Goal: Task Accomplishment & Management: Manage account settings

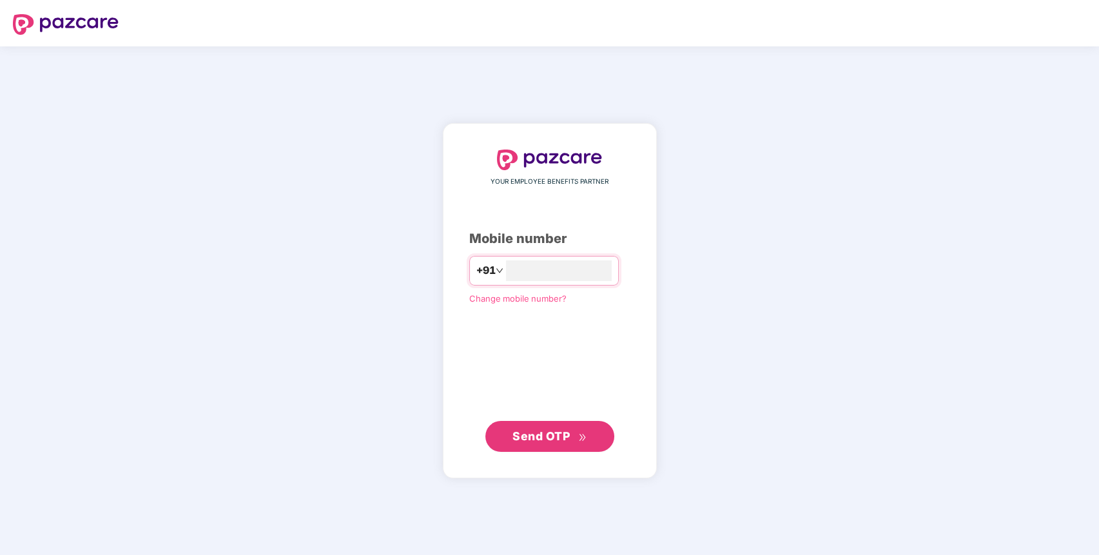
type input "*"
type input "**********"
click at [577, 436] on span "Send OTP" at bounding box center [549, 436] width 74 height 18
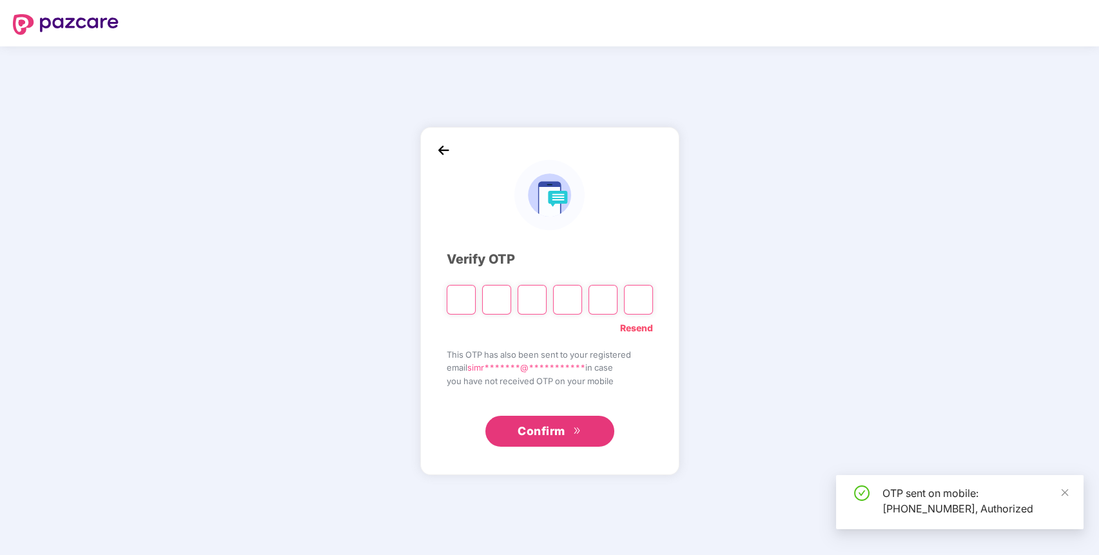
type input "*"
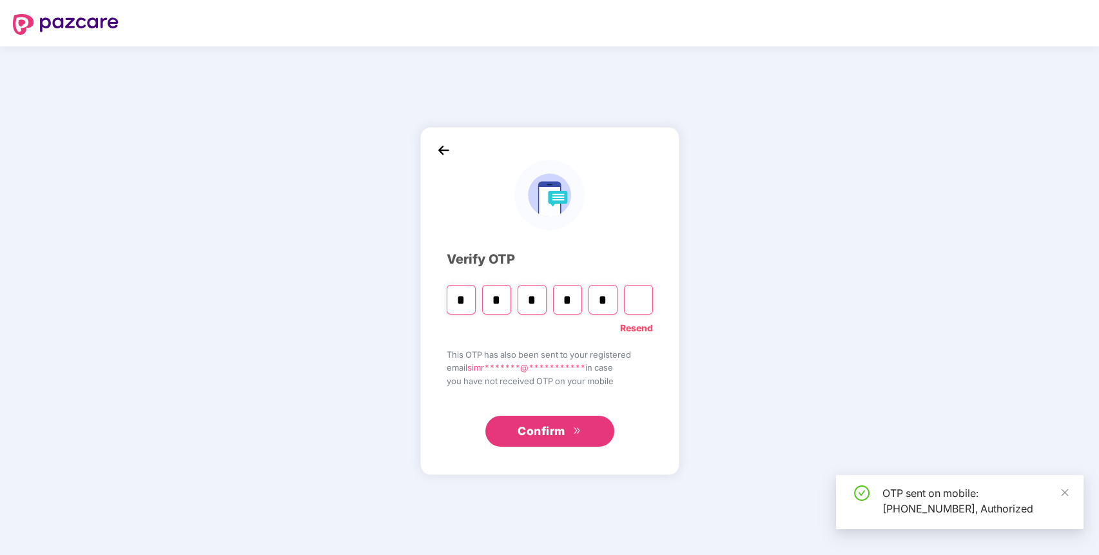
type input "*"
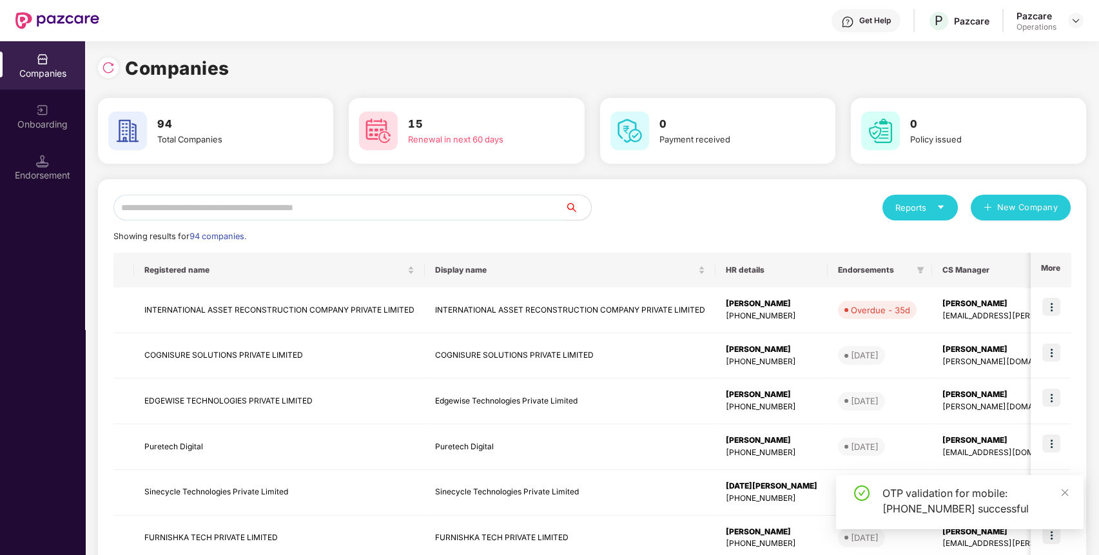
click at [534, 208] on input "text" at bounding box center [339, 208] width 452 height 26
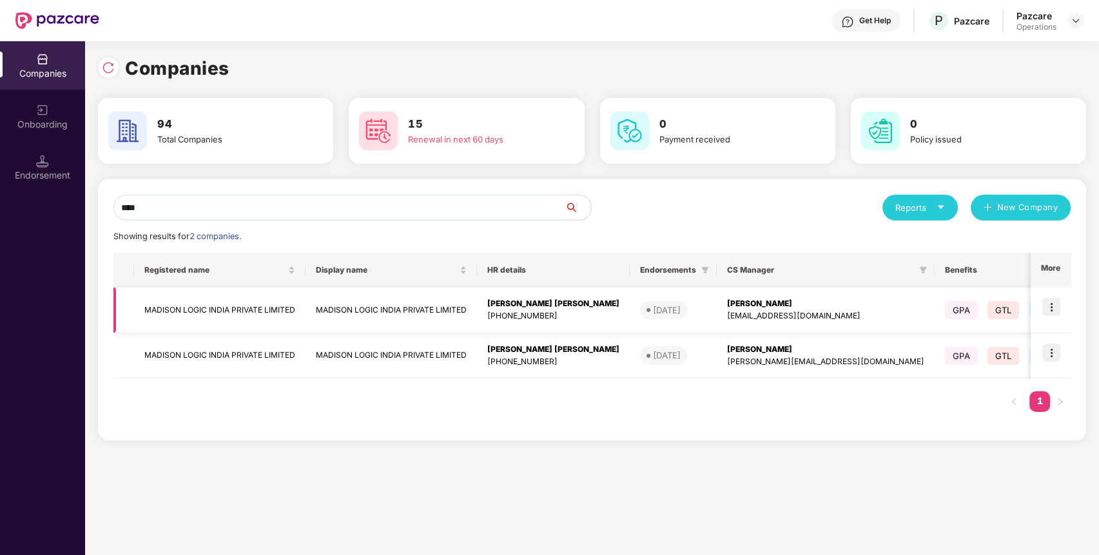
type input "****"
click at [1057, 300] on img at bounding box center [1051, 307] width 18 height 18
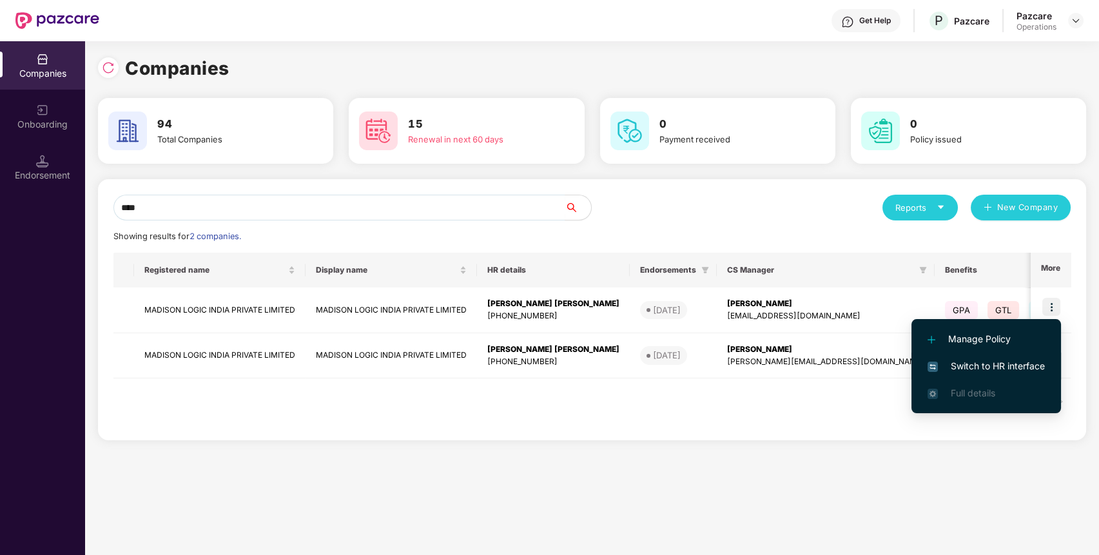
click at [1027, 369] on span "Switch to HR interface" at bounding box center [985, 366] width 117 height 14
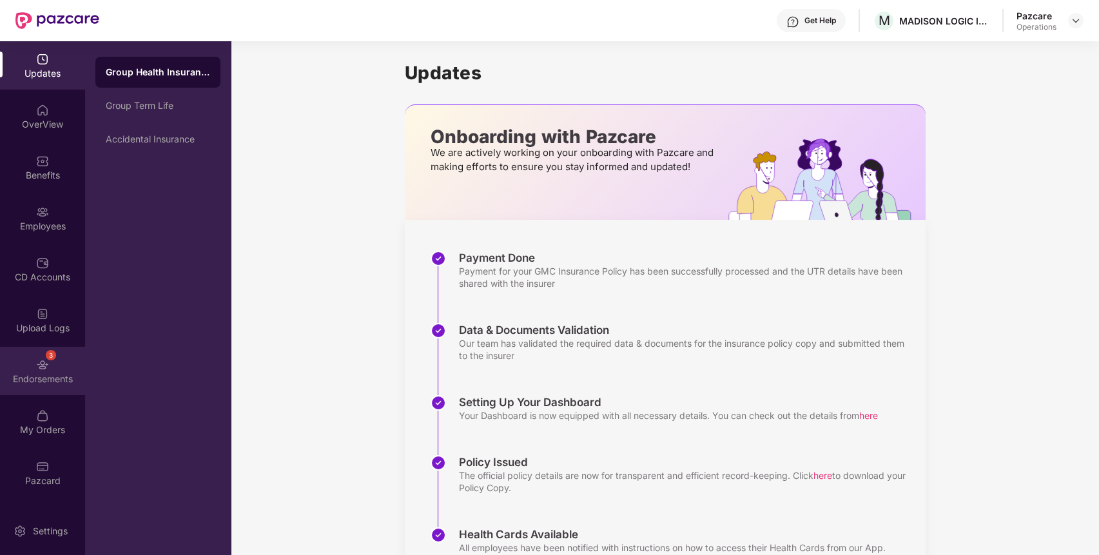
drag, startPoint x: 44, startPoint y: 363, endPoint x: 39, endPoint y: 378, distance: 15.5
click at [39, 378] on div "Endorsements" at bounding box center [42, 379] width 85 height 13
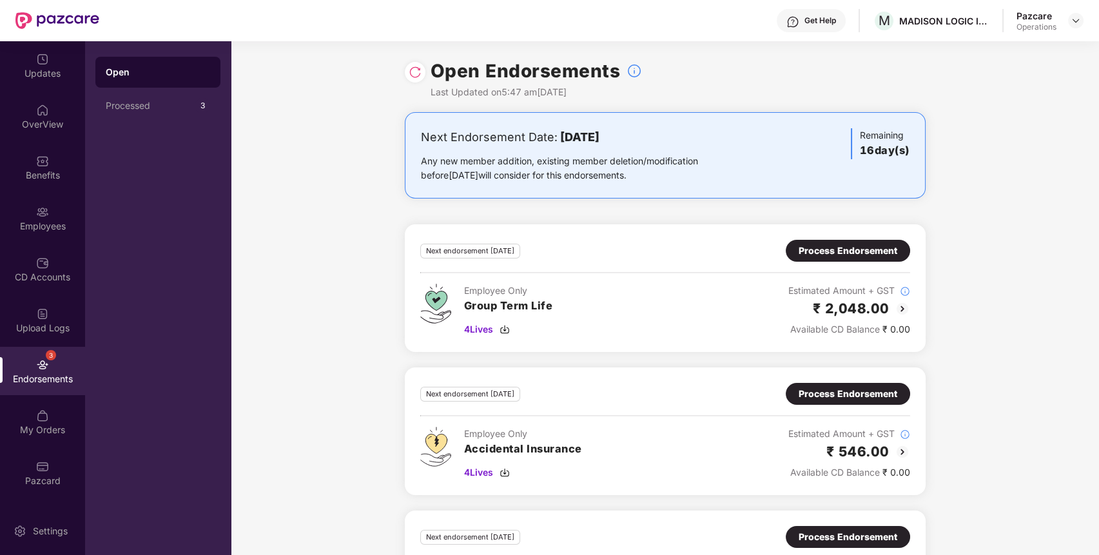
scroll to position [98, 0]
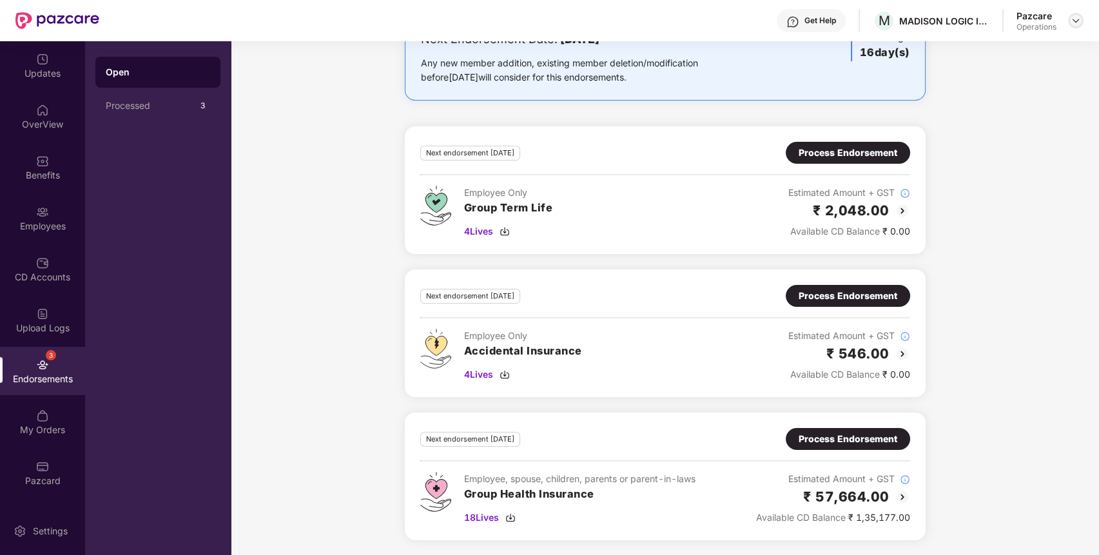
click at [1072, 13] on div at bounding box center [1075, 20] width 15 height 15
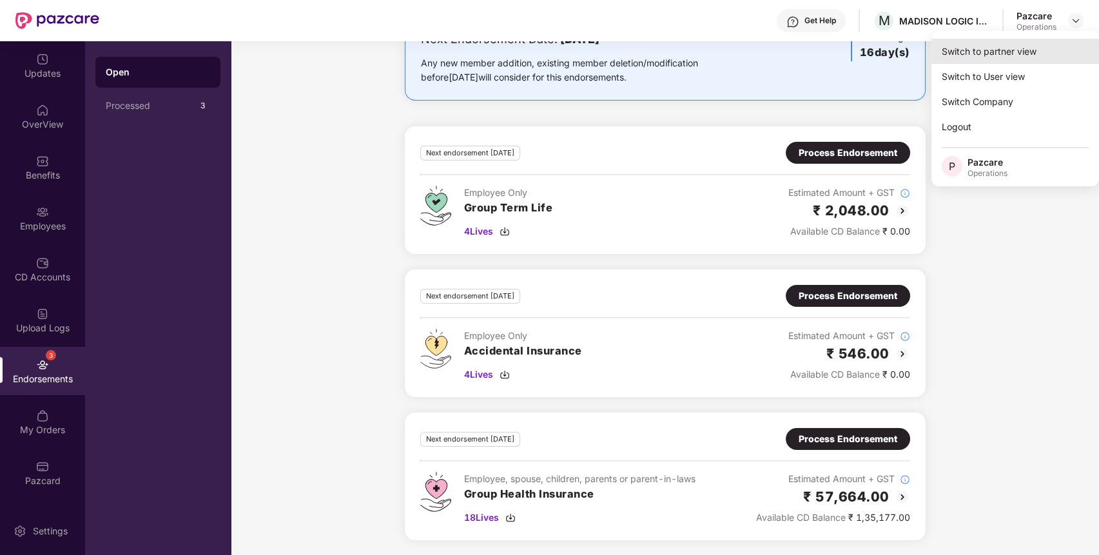
click at [1043, 51] on div "Switch to partner view" at bounding box center [1015, 51] width 168 height 25
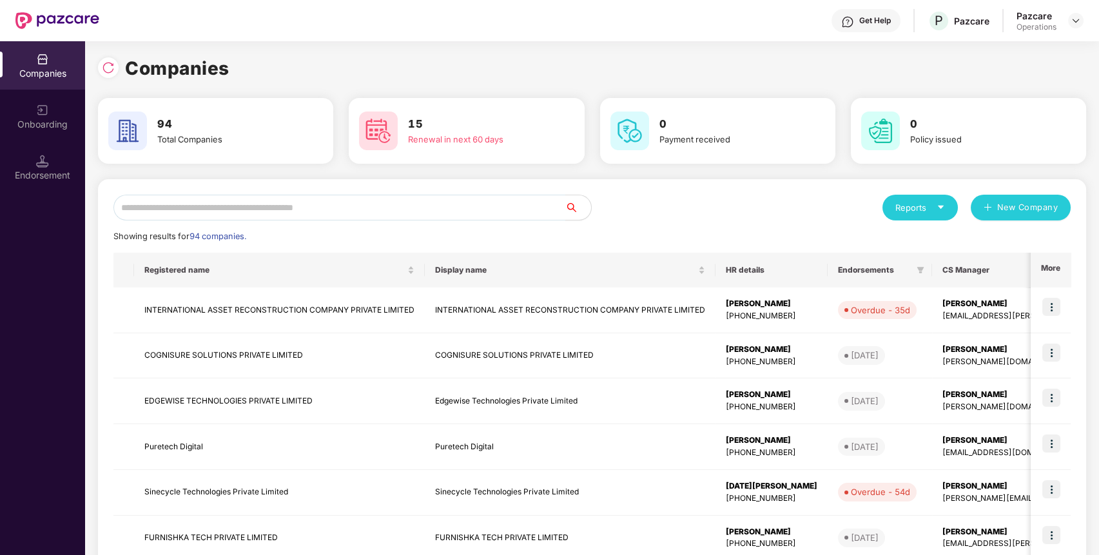
click at [514, 209] on input "text" at bounding box center [339, 208] width 452 height 26
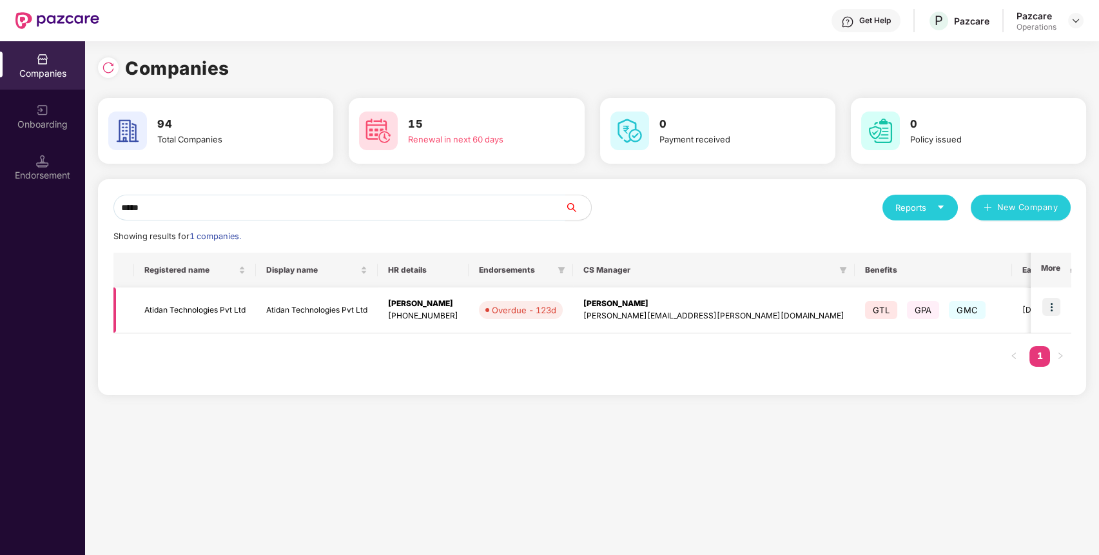
type input "*****"
click at [1050, 305] on img at bounding box center [1051, 307] width 18 height 18
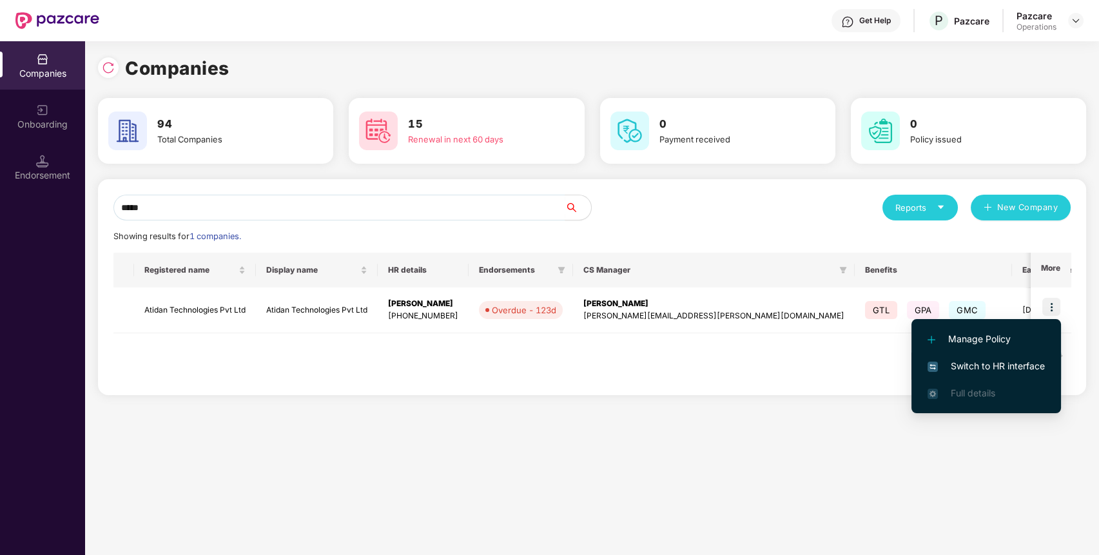
click at [1040, 363] on span "Switch to HR interface" at bounding box center [985, 366] width 117 height 14
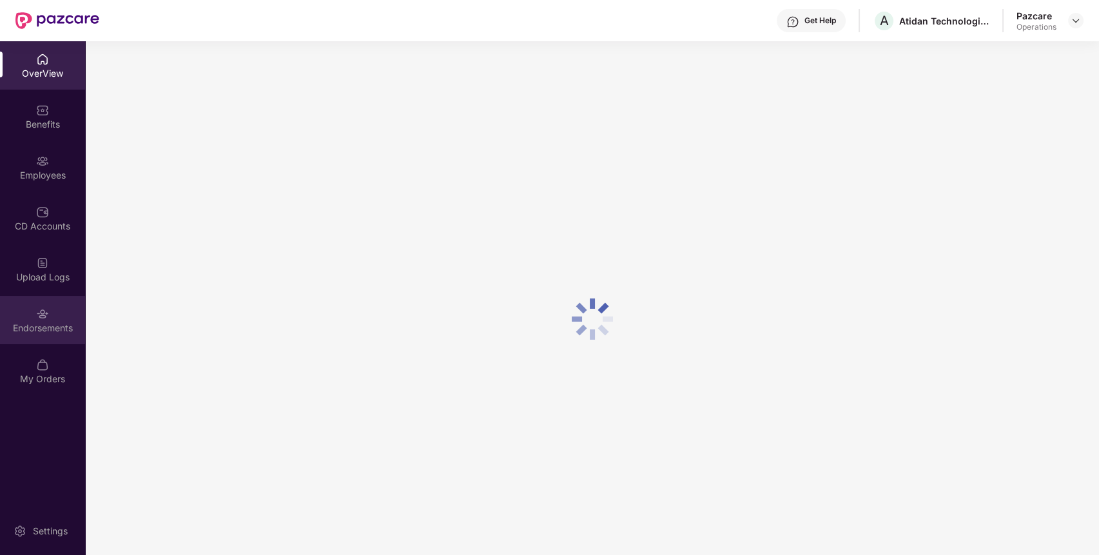
click at [34, 324] on div "Endorsements" at bounding box center [42, 328] width 85 height 13
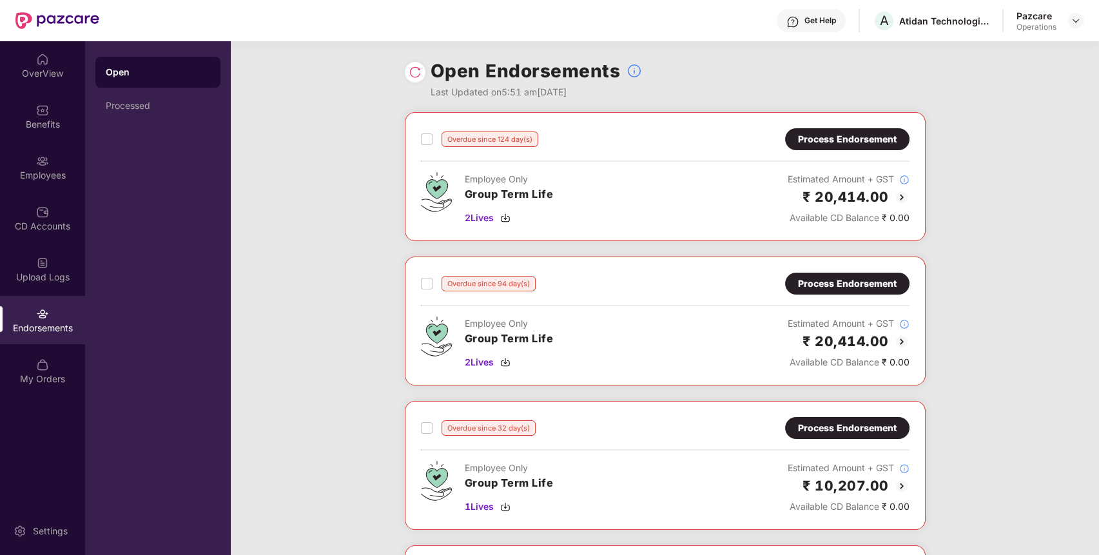
scroll to position [262, 0]
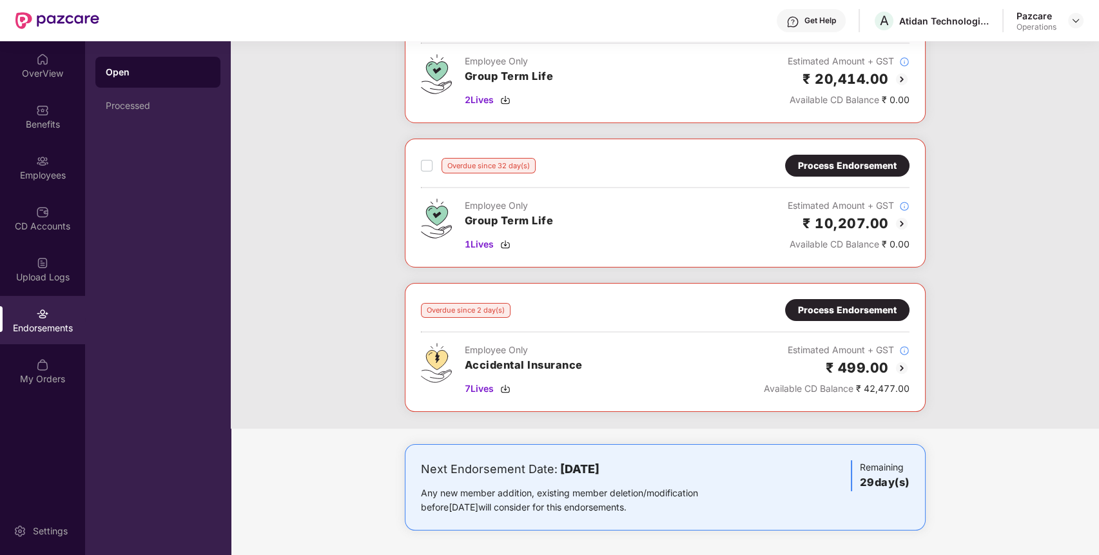
click at [867, 300] on div "Process Endorsement" at bounding box center [847, 310] width 124 height 22
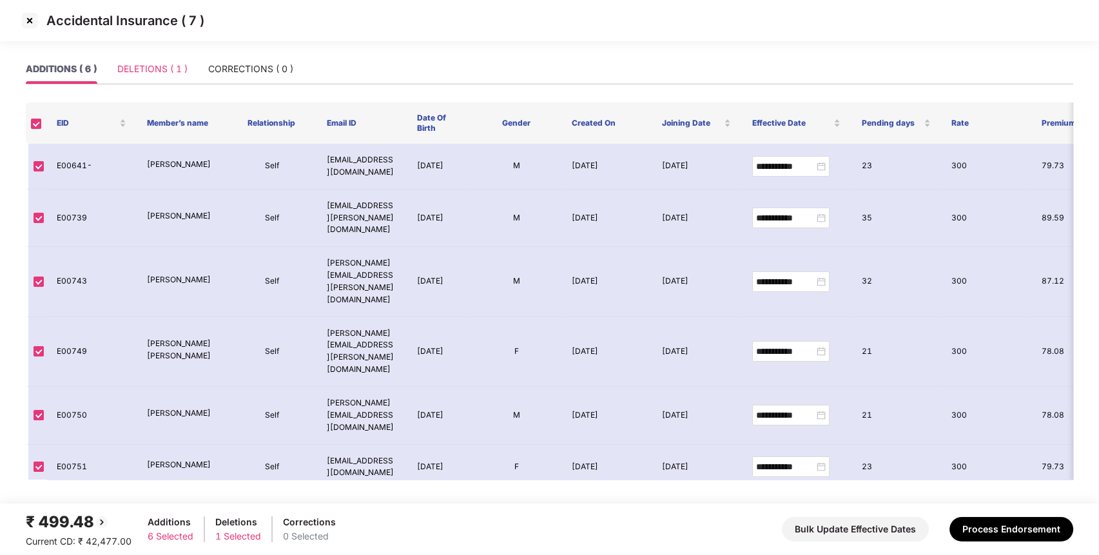
click at [175, 60] on div "DELETIONS ( 1 )" at bounding box center [152, 69] width 70 height 30
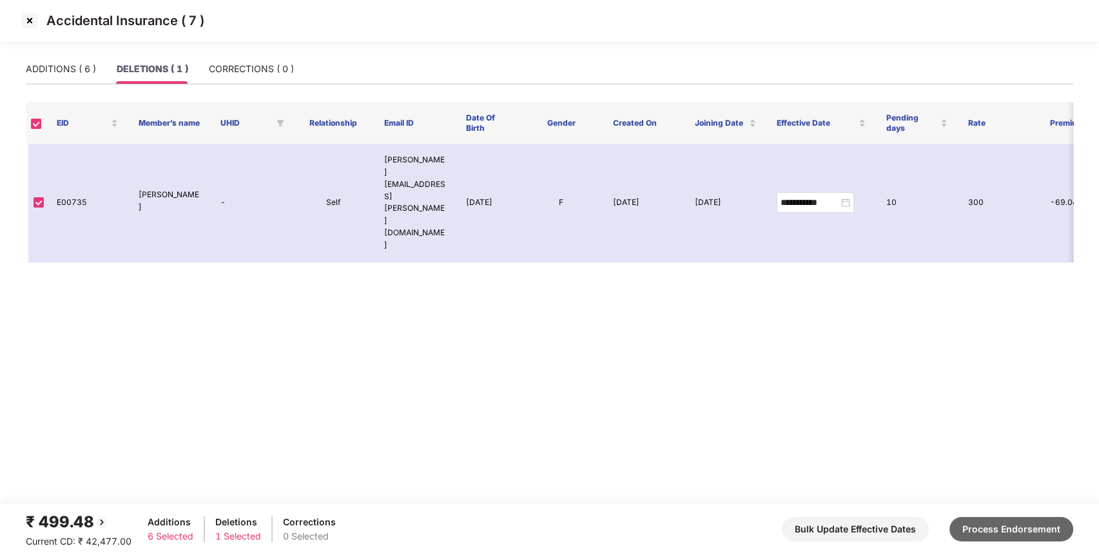
click at [963, 525] on button "Process Endorsement" at bounding box center [1011, 529] width 124 height 24
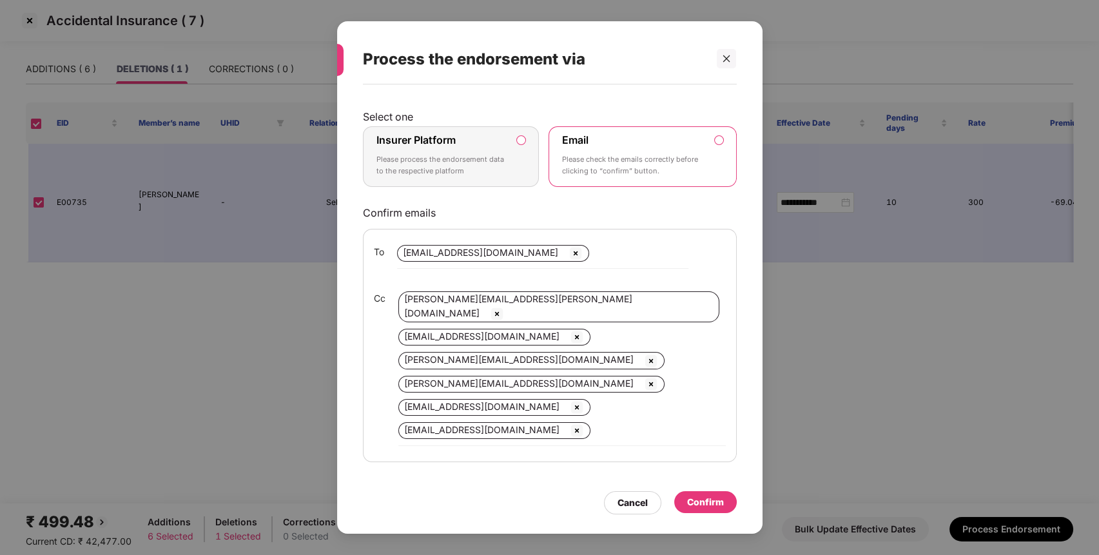
click at [421, 146] on div "Insurer Platform Please process the endorsement data to the respective platform" at bounding box center [441, 156] width 131 height 46
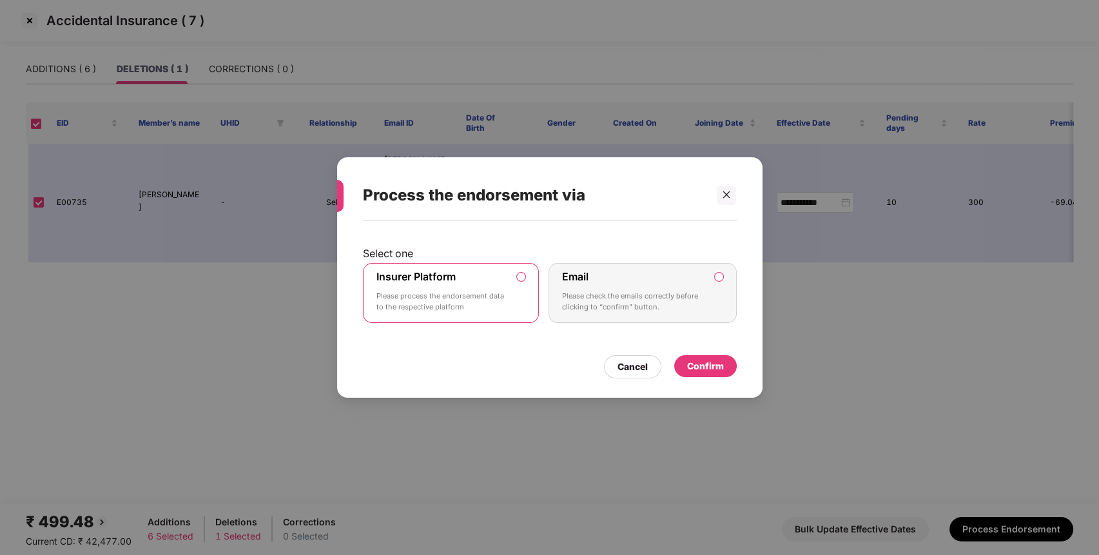
click at [700, 361] on div "Confirm" at bounding box center [705, 366] width 37 height 14
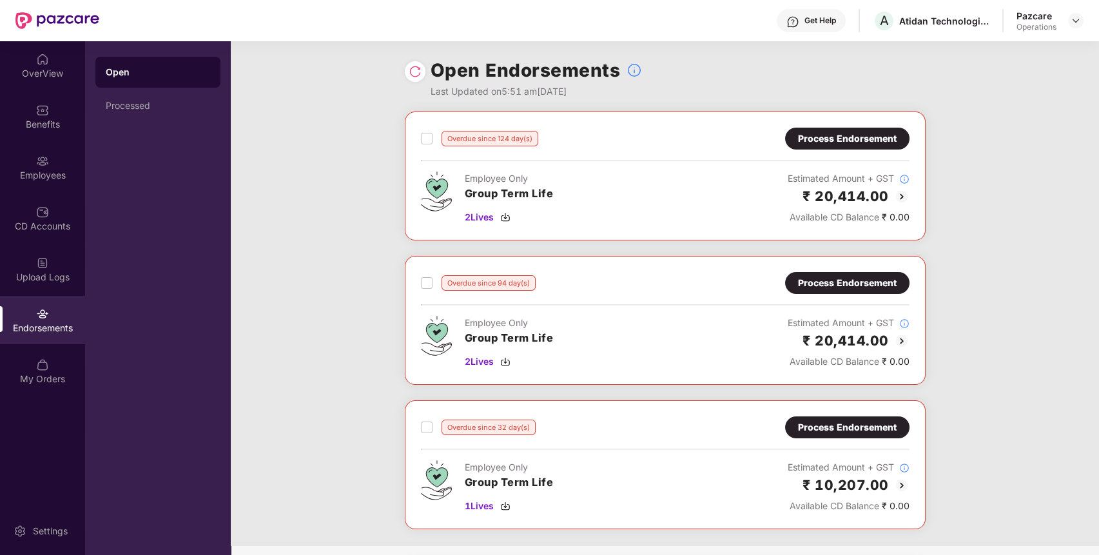
scroll to position [118, 0]
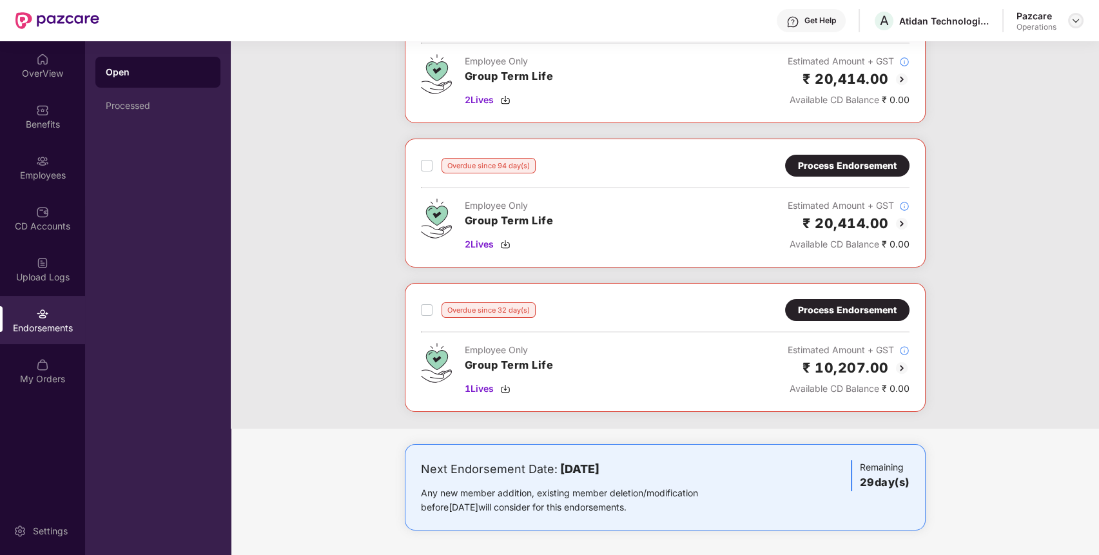
click at [1078, 21] on img at bounding box center [1075, 20] width 10 height 10
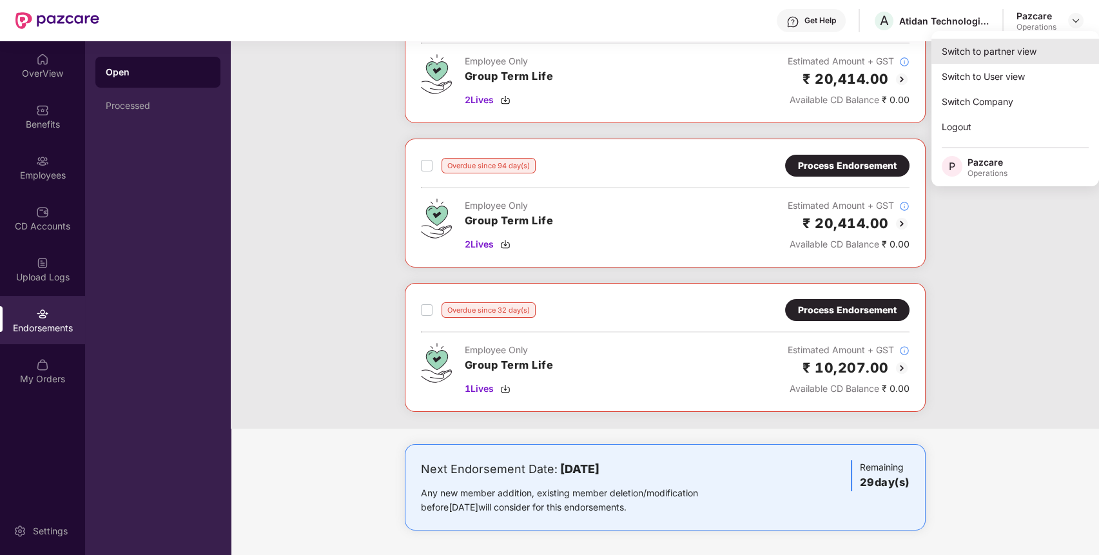
click at [1018, 55] on div "Switch to partner view" at bounding box center [1015, 51] width 168 height 25
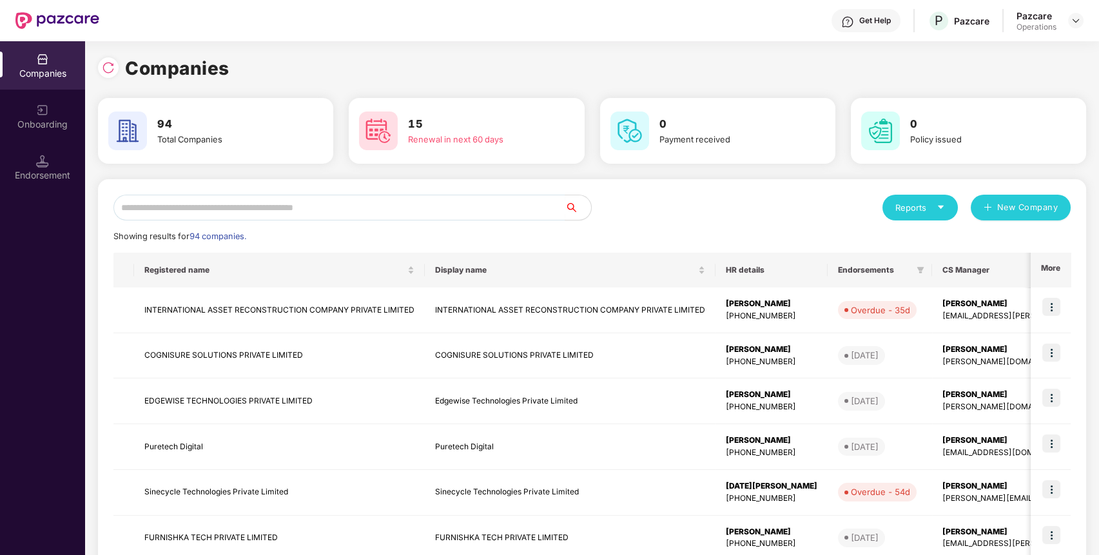
click at [440, 188] on div "Reports New Company Showing results for 94 companies. Registered name Display n…" at bounding box center [592, 492] width 988 height 626
click at [438, 200] on input "text" at bounding box center [339, 208] width 452 height 26
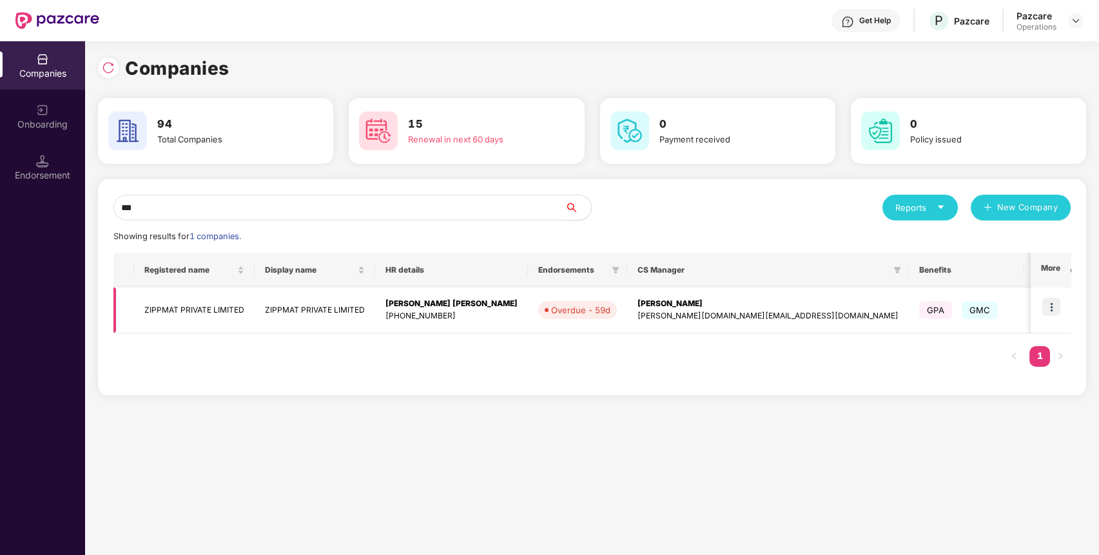
type input "***"
click at [1052, 304] on img at bounding box center [1051, 307] width 18 height 18
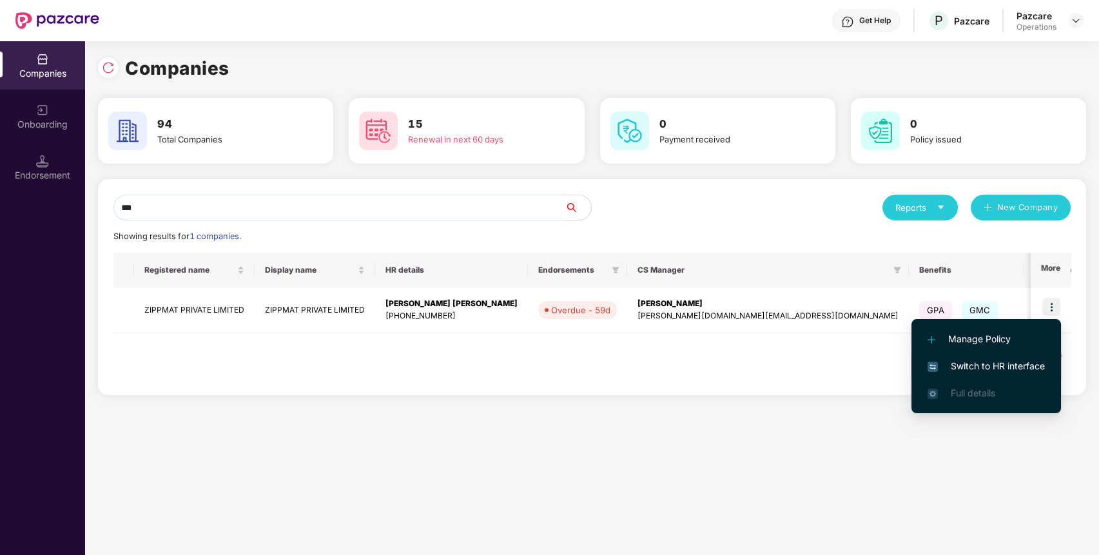
click at [1018, 366] on span "Switch to HR interface" at bounding box center [985, 366] width 117 height 14
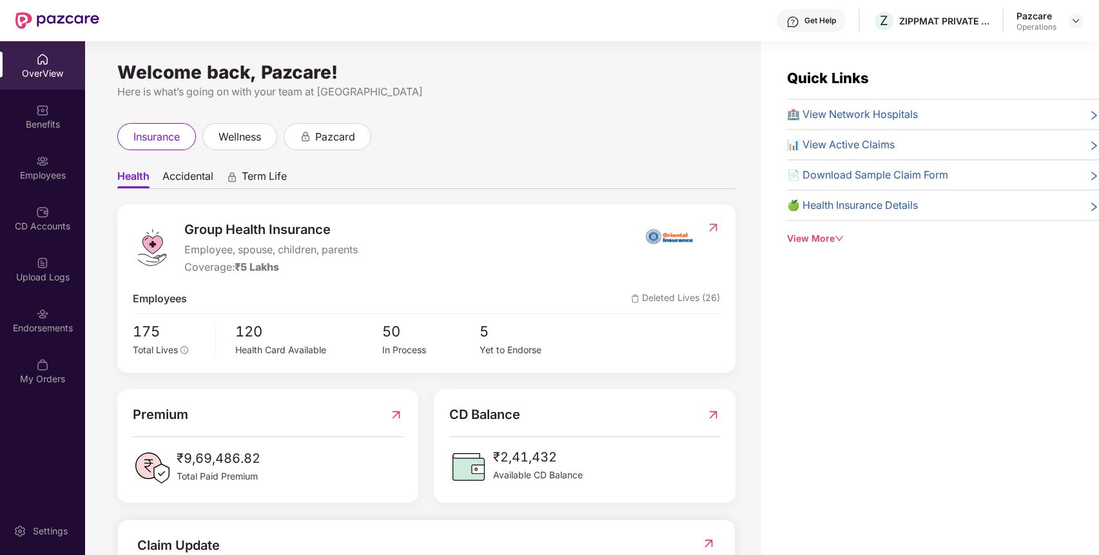
click at [58, 122] on div "Benefits" at bounding box center [42, 124] width 85 height 13
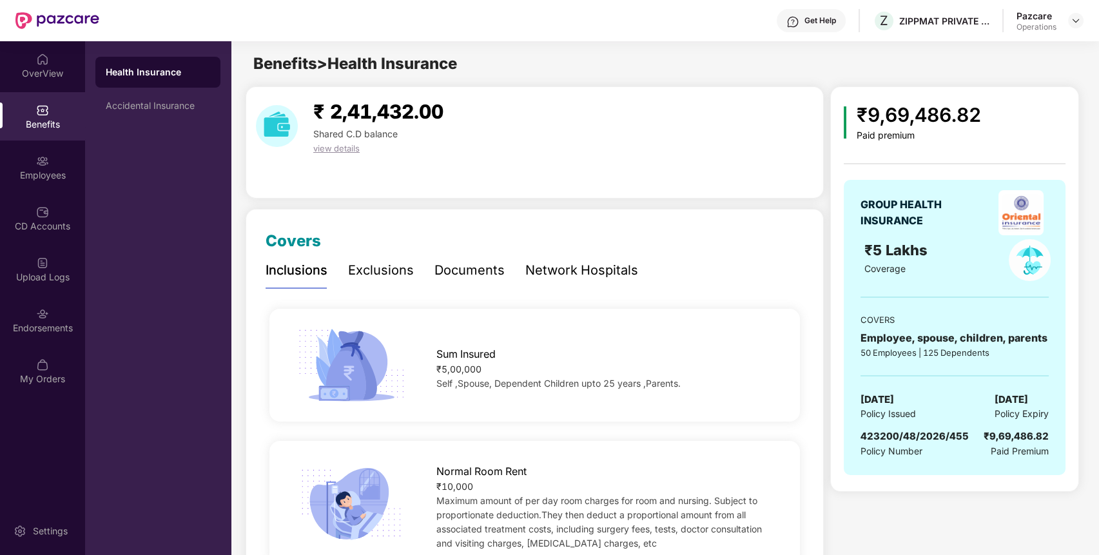
click at [1025, 260] on img at bounding box center [1030, 260] width 42 height 42
click at [1026, 255] on img at bounding box center [1030, 260] width 42 height 42
click at [186, 112] on div "Accidental Insurance" at bounding box center [157, 105] width 125 height 31
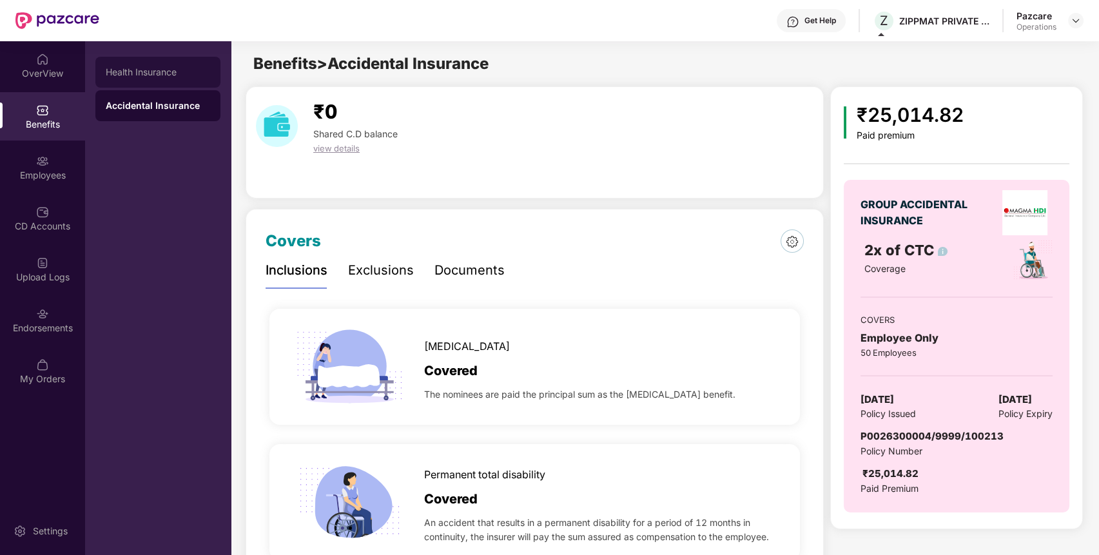
click at [179, 66] on div "Health Insurance" at bounding box center [157, 72] width 125 height 31
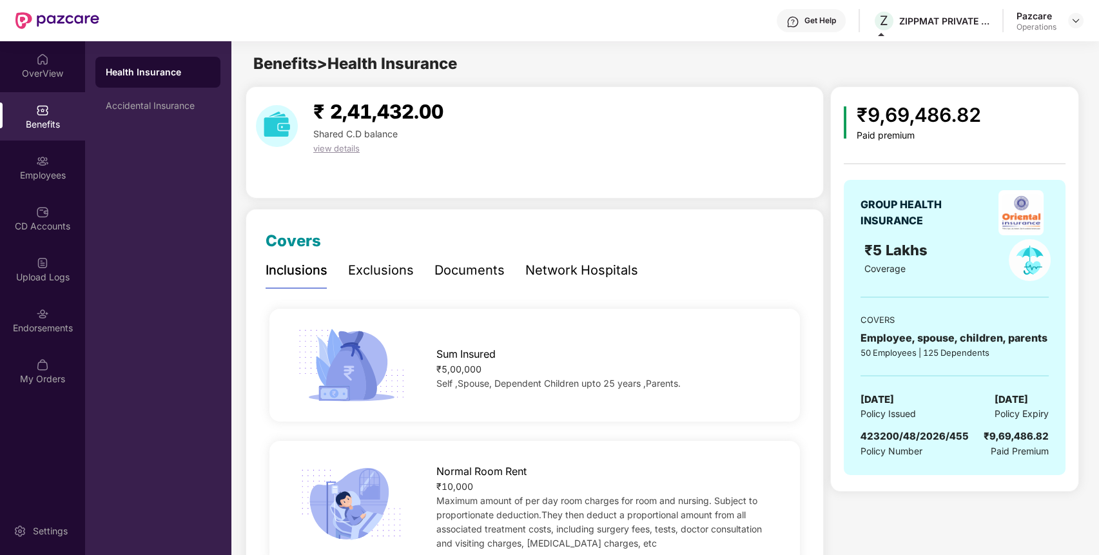
click at [909, 445] on span "Policy Number" at bounding box center [891, 450] width 62 height 11
click at [910, 425] on div "GROUP HEALTH INSURANCE ₹5 Lakhs Coverage COVERS Employee, spouse, children, par…" at bounding box center [955, 327] width 222 height 295
click at [155, 107] on div "Accidental Insurance" at bounding box center [158, 106] width 104 height 10
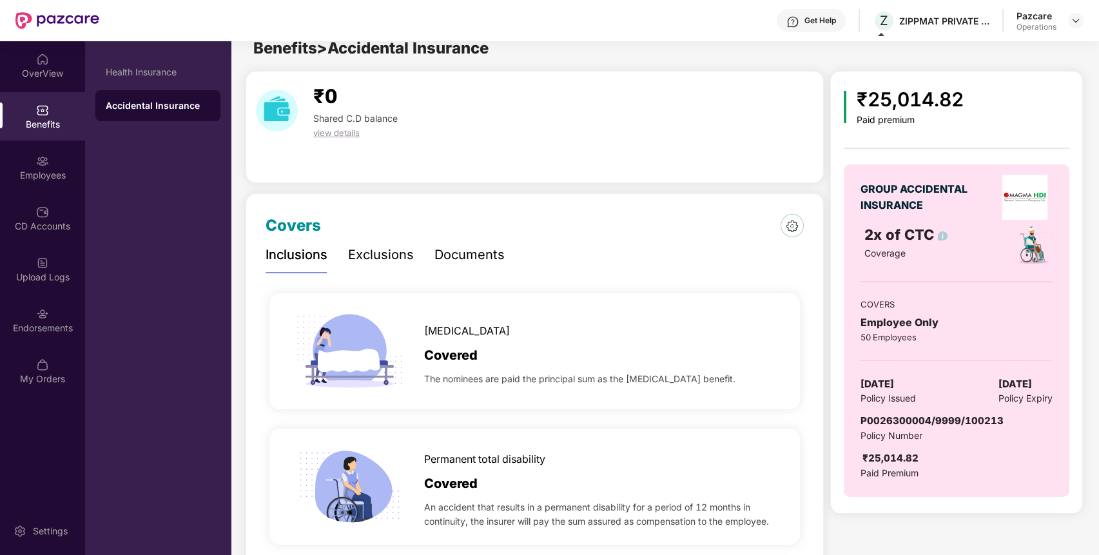
scroll to position [0, 0]
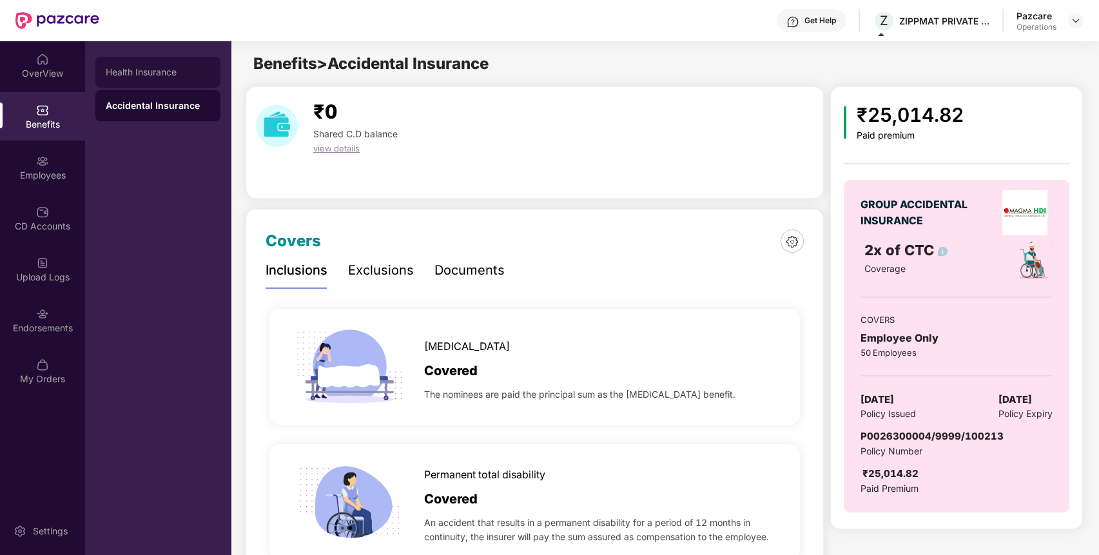
click at [175, 70] on div "Health Insurance" at bounding box center [158, 72] width 104 height 10
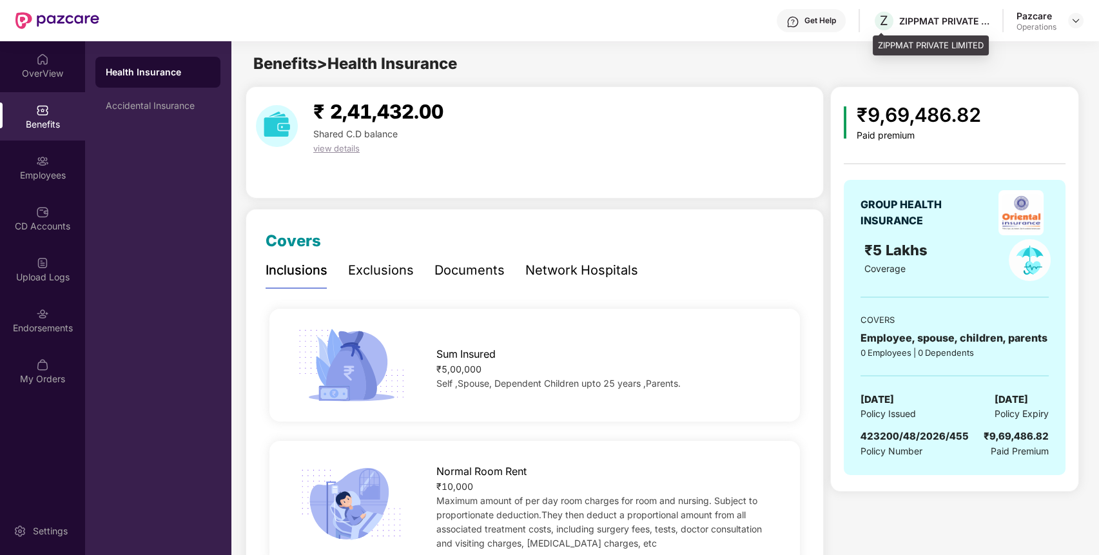
click at [952, 15] on div "ZIPPMAT PRIVATE LIMITED" at bounding box center [944, 21] width 90 height 12
copy div "ZIPPMAT PRIVATE LIMITED"
click at [952, 15] on div "ZIPPMAT PRIVATE LIMITED" at bounding box center [944, 21] width 90 height 12
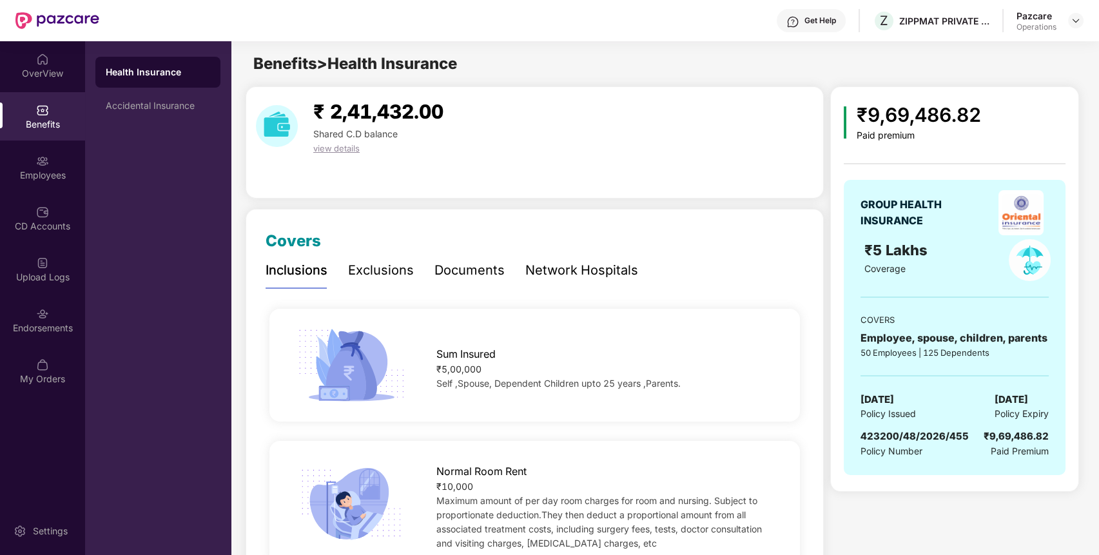
click at [903, 440] on span "423200/48/2026/455" at bounding box center [914, 436] width 108 height 12
copy span "423200/48/2026/455"
click at [1068, 19] on div at bounding box center [1075, 20] width 15 height 15
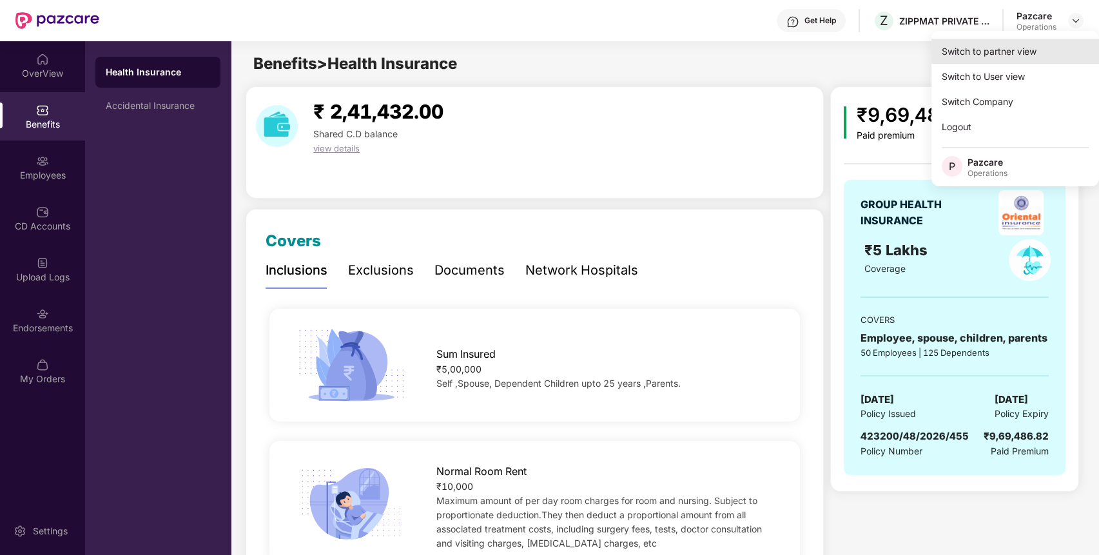
click at [1050, 42] on div "Switch to partner view" at bounding box center [1015, 51] width 168 height 25
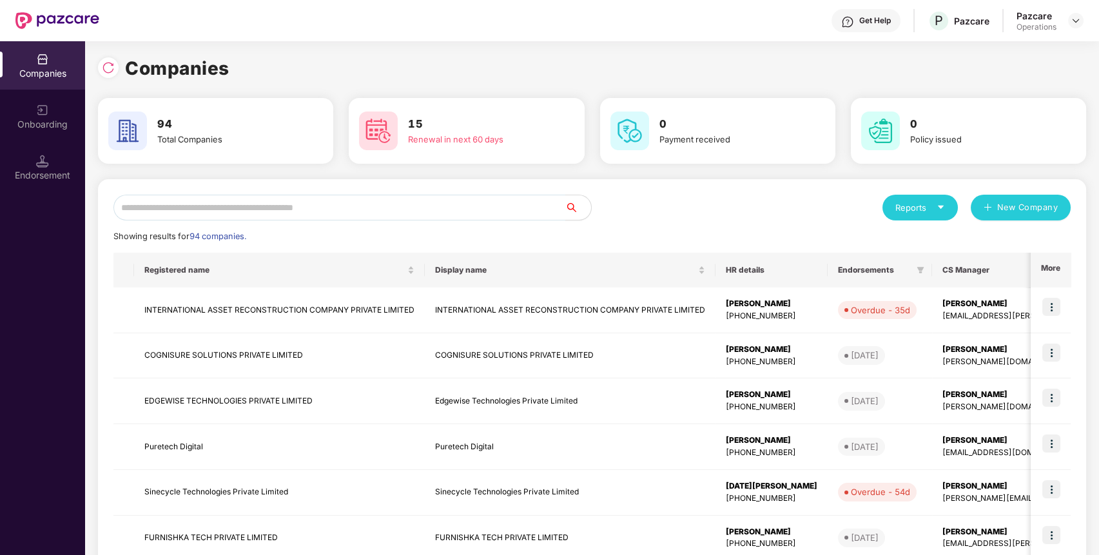
click at [527, 211] on input "text" at bounding box center [339, 208] width 452 height 26
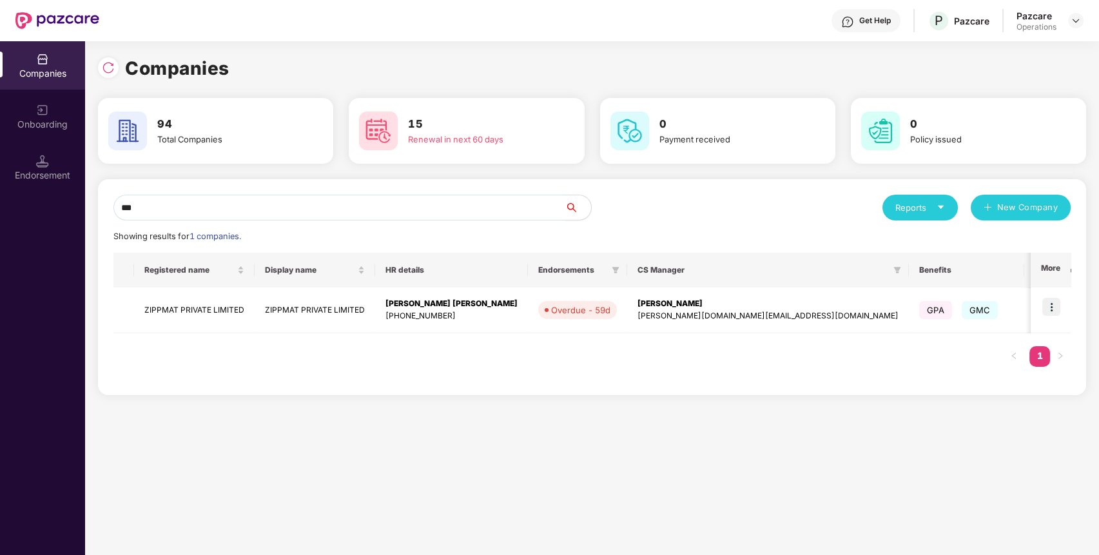
click at [77, 188] on div "Companies Onboarding Endorsement Companies 94 Total Companies 15 Renewal in nex…" at bounding box center [549, 298] width 1099 height 514
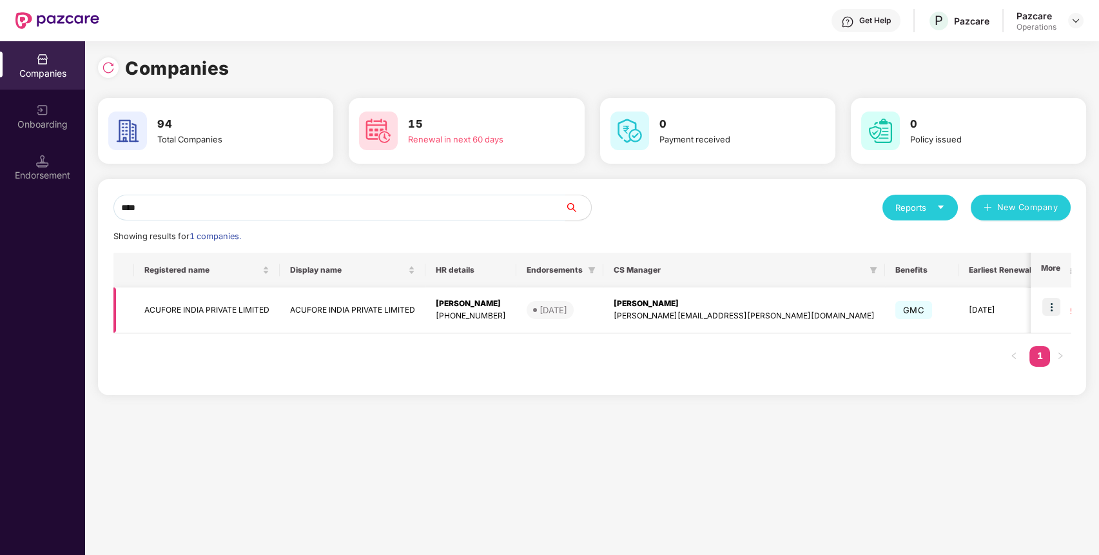
type input "****"
click at [149, 316] on td "ACUFORE INDIA PRIVATE LIMITED" at bounding box center [207, 310] width 146 height 46
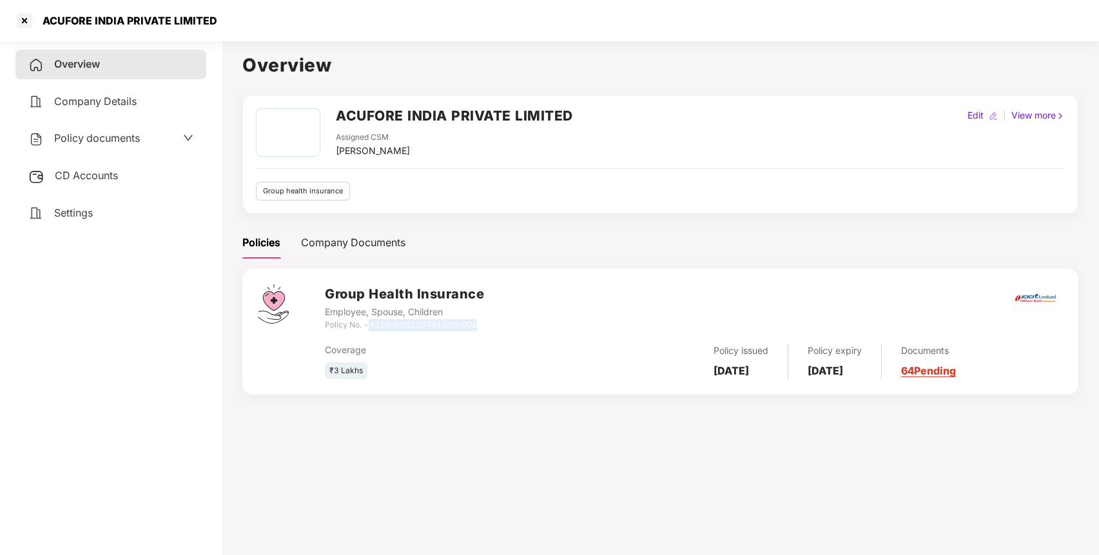
drag, startPoint x: 371, startPoint y: 323, endPoint x: 504, endPoint y: 325, distance: 133.4
click at [504, 325] on div "Group Health Insurance Employee, Spouse, Children Policy No. - 4016/X/301307913…" at bounding box center [694, 307] width 738 height 46
copy icon "4016/X/301307913/02/000"
click at [103, 179] on span "CD Accounts" at bounding box center [86, 175] width 63 height 13
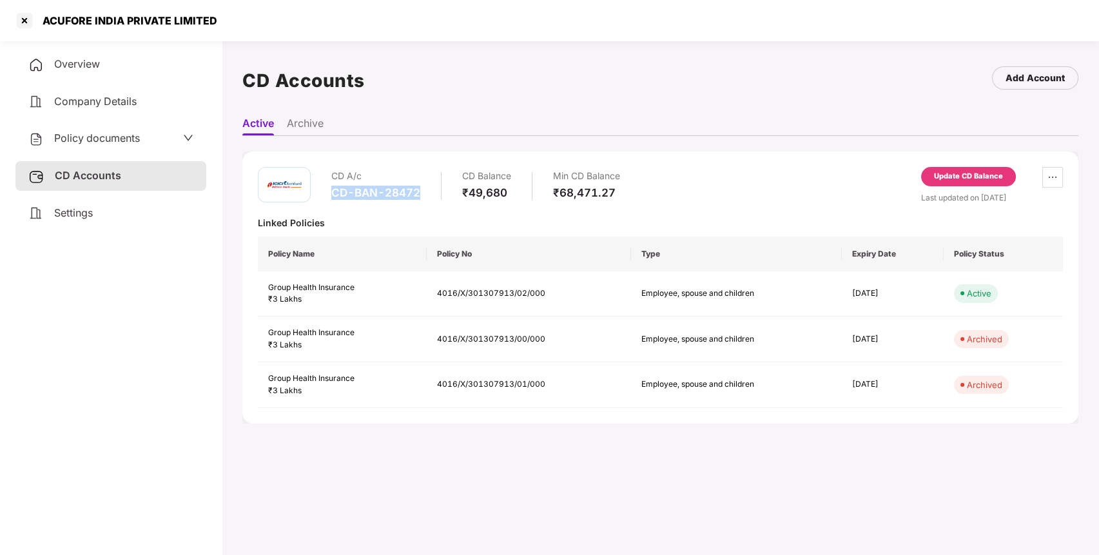
drag, startPoint x: 418, startPoint y: 193, endPoint x: 330, endPoint y: 196, distance: 88.3
click at [330, 196] on div "CD A/c CD-BAN-28472 CD Balance ₹49,680 Min CD Balance ₹68,471.27" at bounding box center [439, 185] width 362 height 37
copy div "CD-BAN-28472"
click at [19, 18] on div at bounding box center [24, 20] width 21 height 21
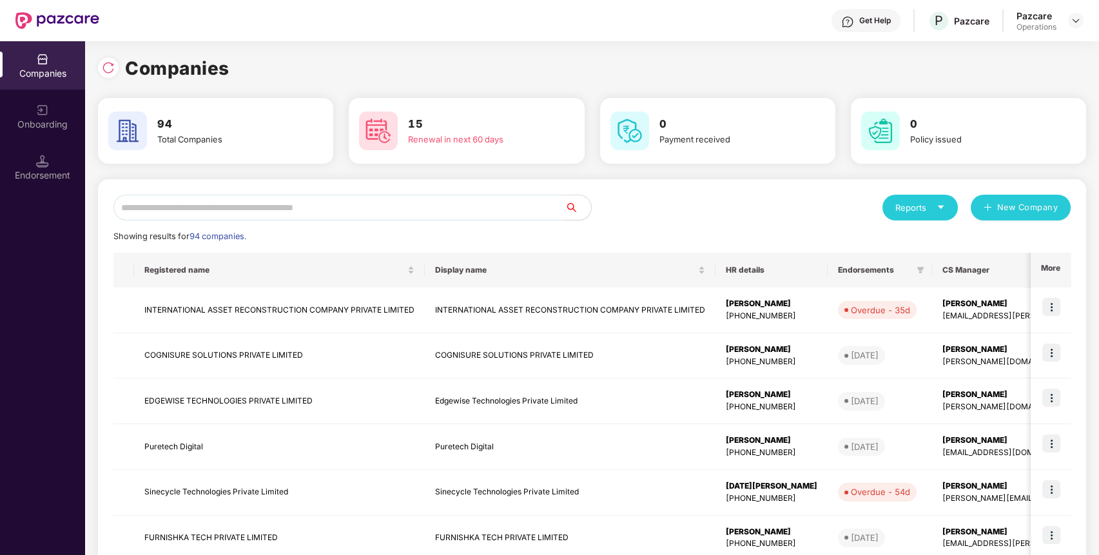
click at [245, 211] on input "text" at bounding box center [339, 208] width 452 height 26
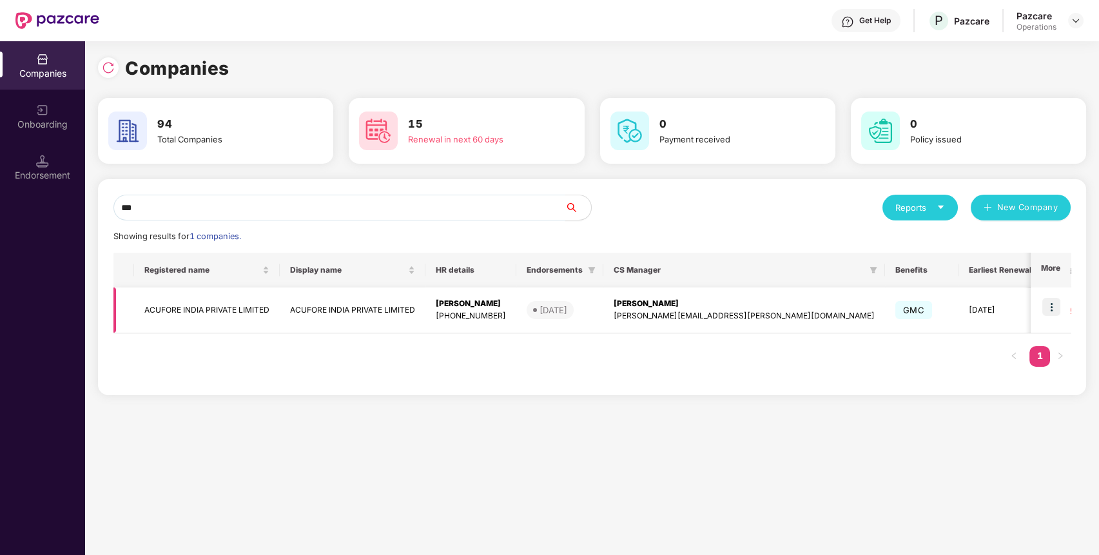
type input "***"
click at [1049, 311] on img at bounding box center [1051, 307] width 18 height 18
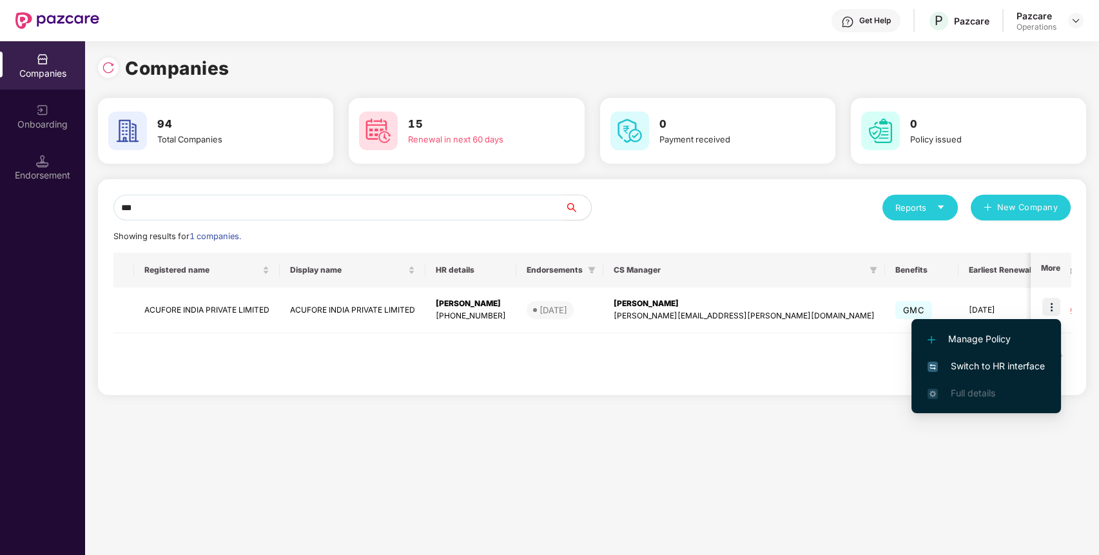
click at [1030, 368] on span "Switch to HR interface" at bounding box center [985, 366] width 117 height 14
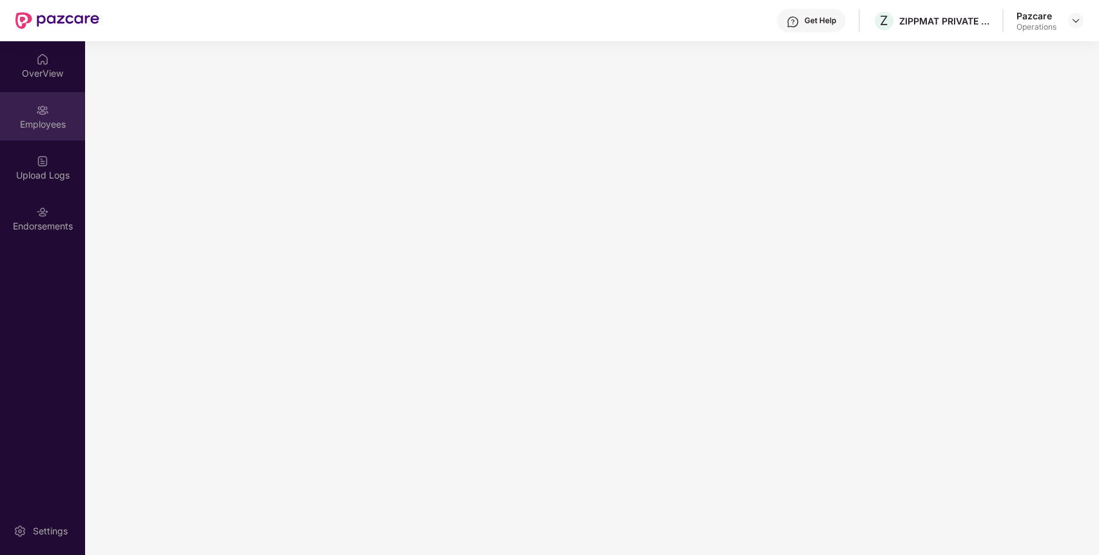
click at [35, 137] on div "Employees" at bounding box center [42, 116] width 85 height 48
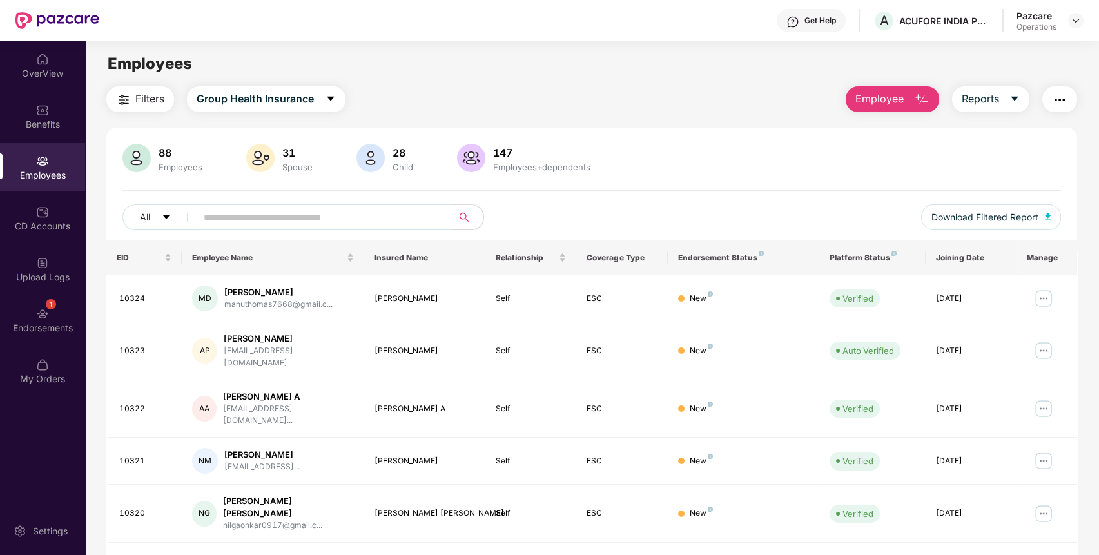
click at [1053, 97] on img "button" at bounding box center [1059, 99] width 15 height 15
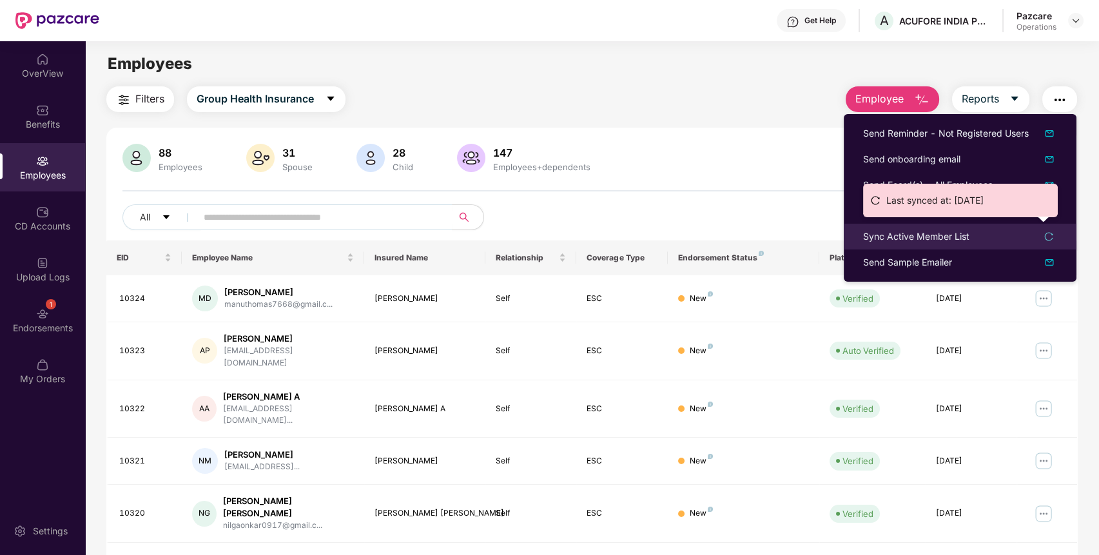
click at [934, 237] on div "Sync Active Member List" at bounding box center [916, 236] width 106 height 14
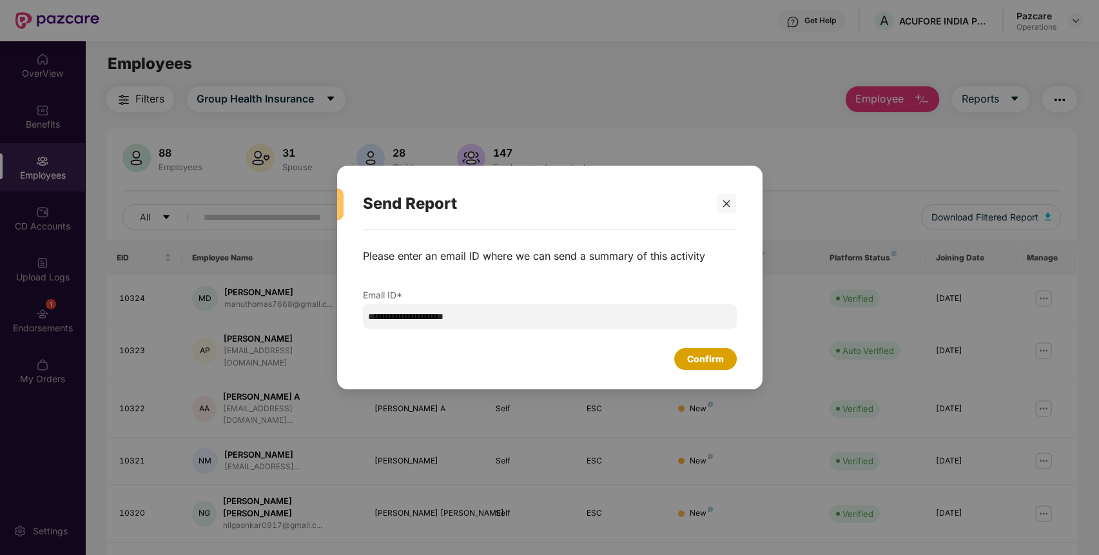
click at [721, 356] on div "Confirm" at bounding box center [705, 359] width 37 height 14
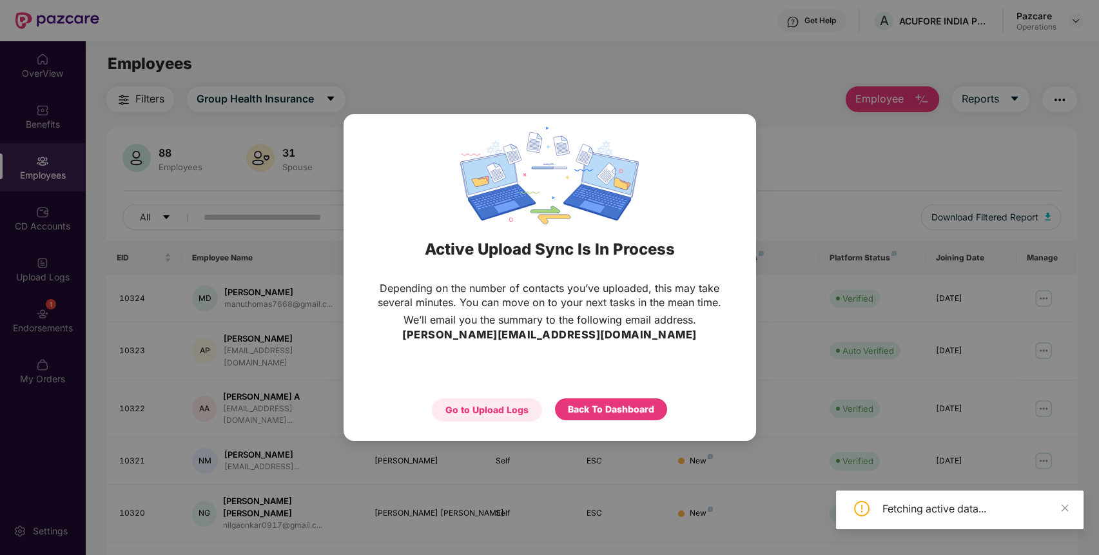
click at [509, 418] on div "Go to Upload Logs" at bounding box center [487, 409] width 110 height 23
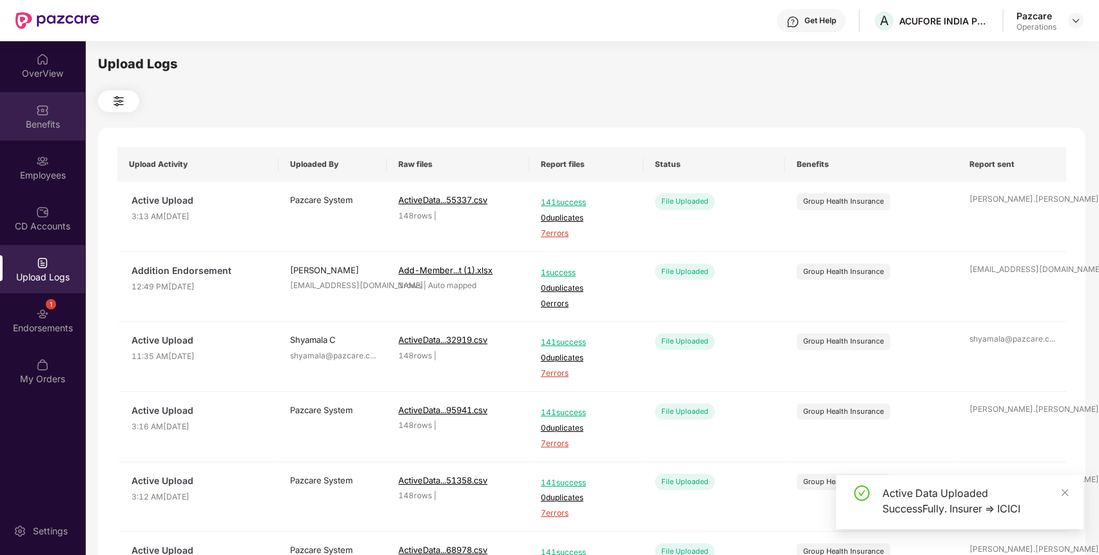
click at [43, 126] on div "Benefits" at bounding box center [42, 124] width 85 height 13
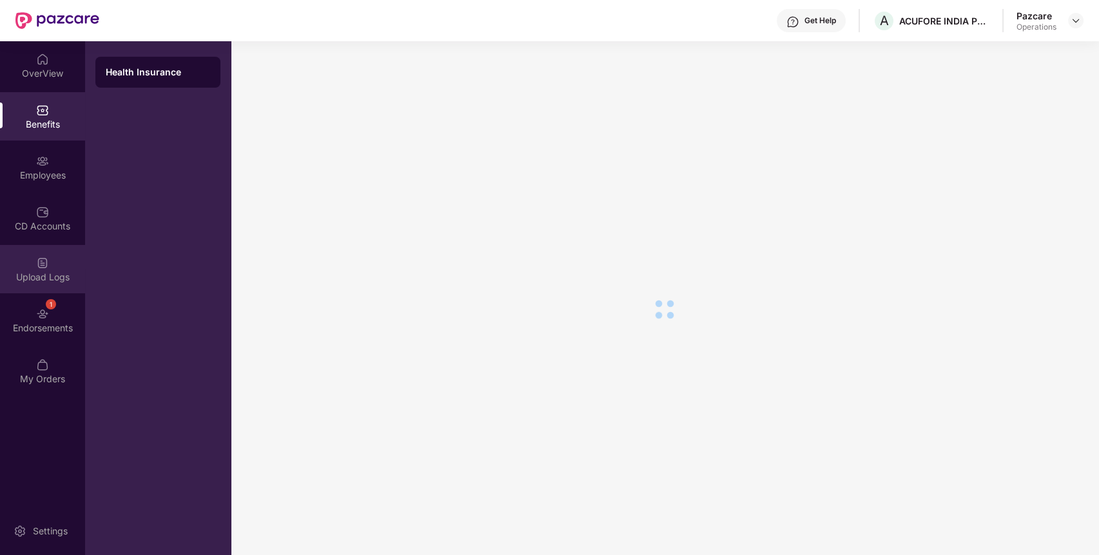
click at [52, 255] on div "Upload Logs" at bounding box center [42, 269] width 85 height 48
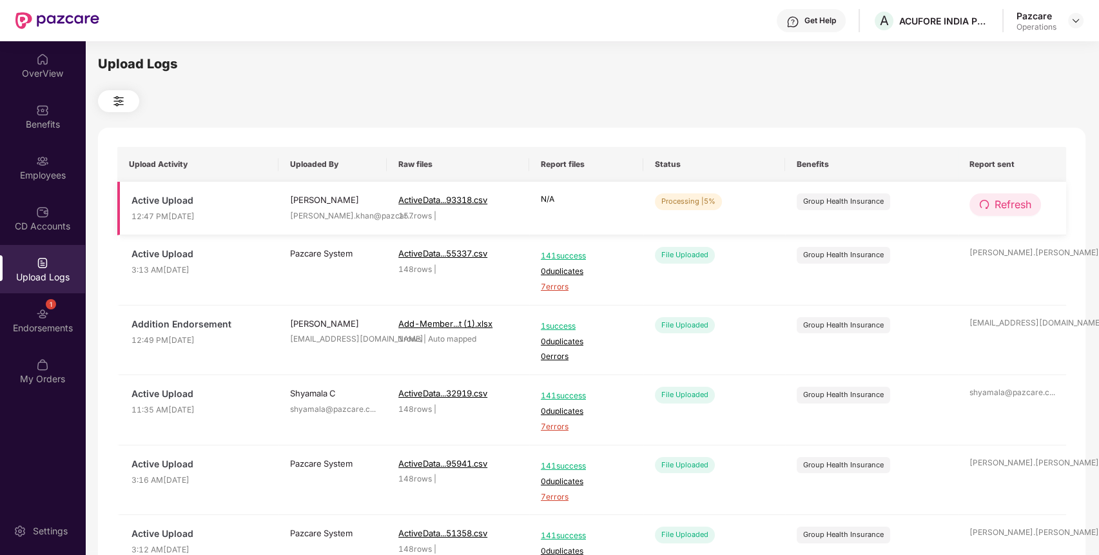
click at [1004, 209] on span "Refresh" at bounding box center [1012, 205] width 37 height 16
click at [1004, 209] on span "Refresh" at bounding box center [1013, 205] width 37 height 16
click at [1004, 211] on span "Refresh" at bounding box center [1012, 205] width 37 height 16
click at [1004, 211] on span "Refresh" at bounding box center [1013, 205] width 37 height 16
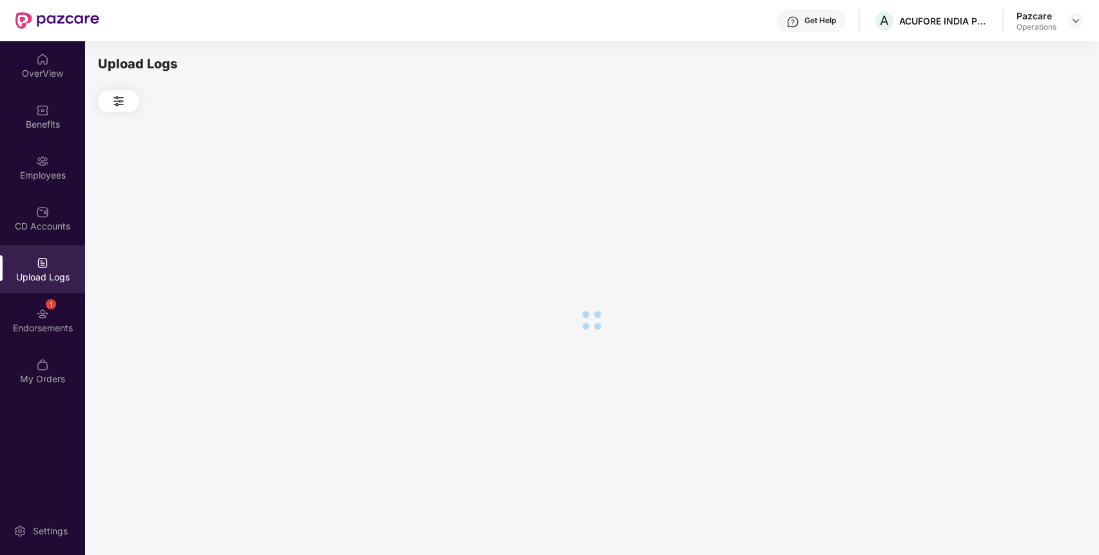
click at [1004, 211] on div at bounding box center [591, 320] width 987 height 416
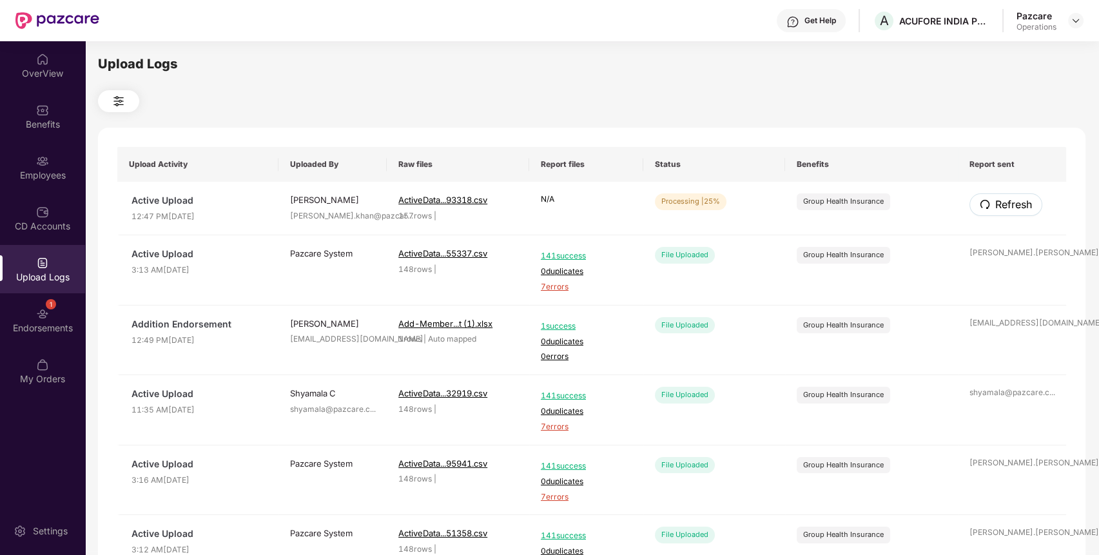
click at [1004, 211] on span "Refresh" at bounding box center [1013, 205] width 37 height 16
click at [1007, 211] on span "Refresh" at bounding box center [1012, 205] width 37 height 16
click at [1007, 211] on span "Refresh" at bounding box center [1013, 205] width 37 height 16
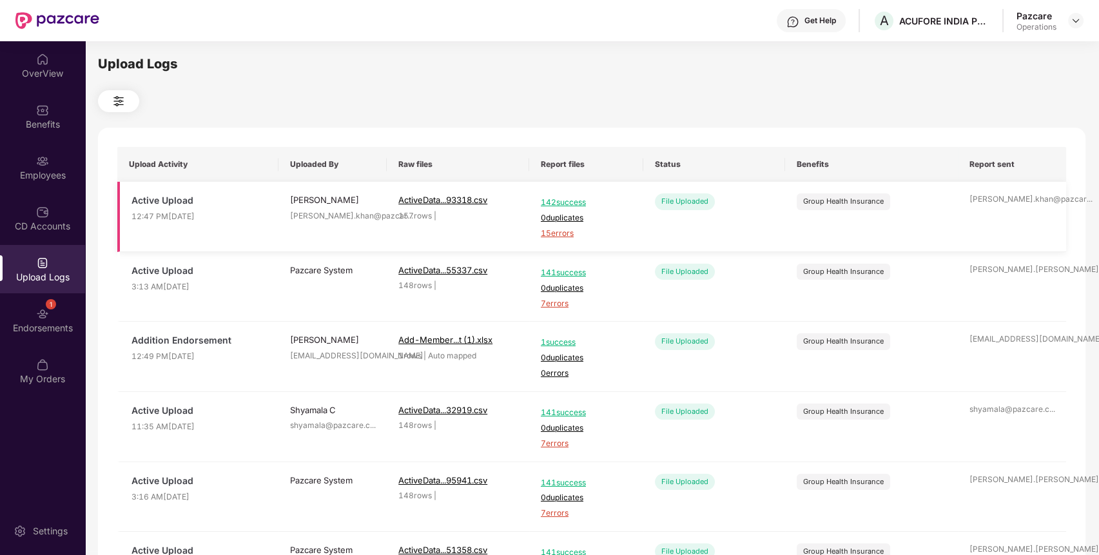
click at [559, 236] on span "15 errors" at bounding box center [586, 233] width 91 height 12
click at [62, 164] on div "Employees" at bounding box center [42, 167] width 85 height 48
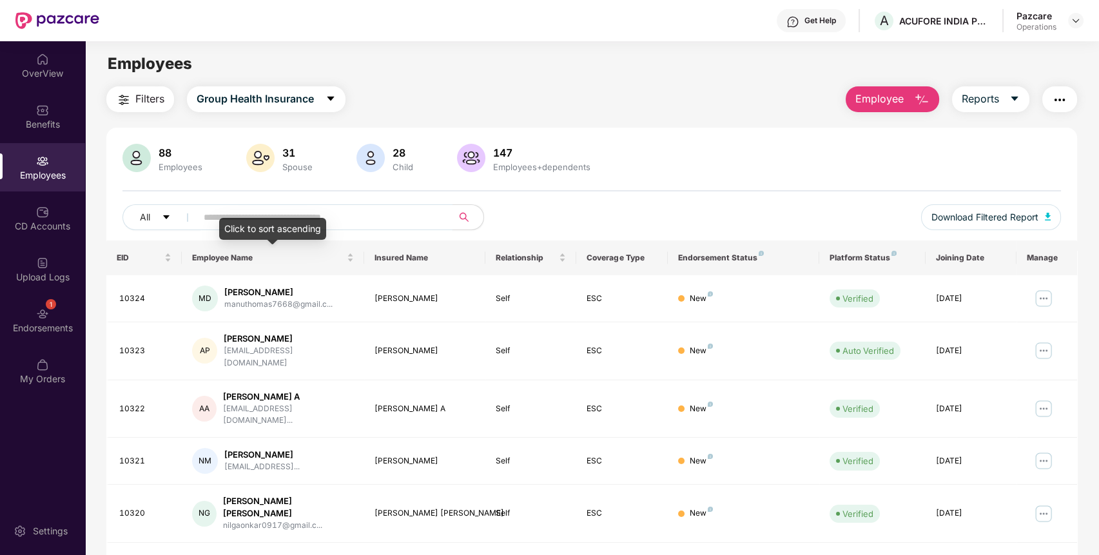
click at [265, 217] on input "text" at bounding box center [319, 217] width 231 height 19
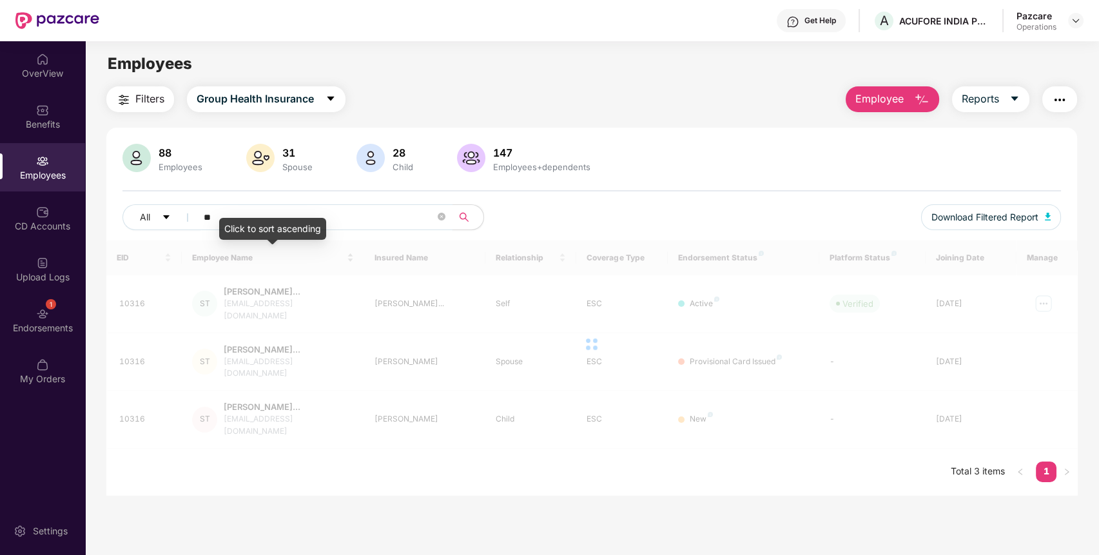
type input "*"
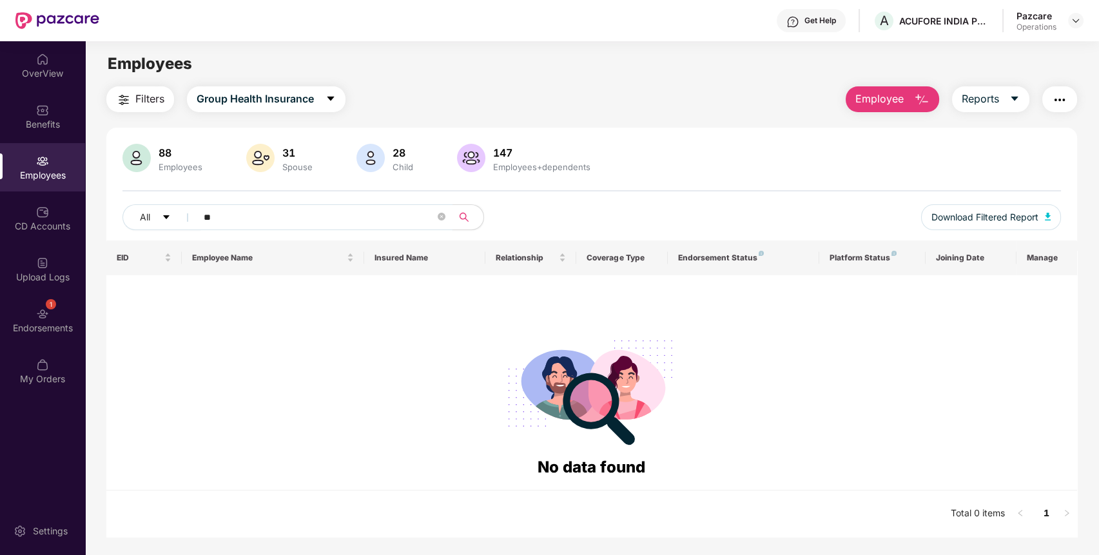
type input "*"
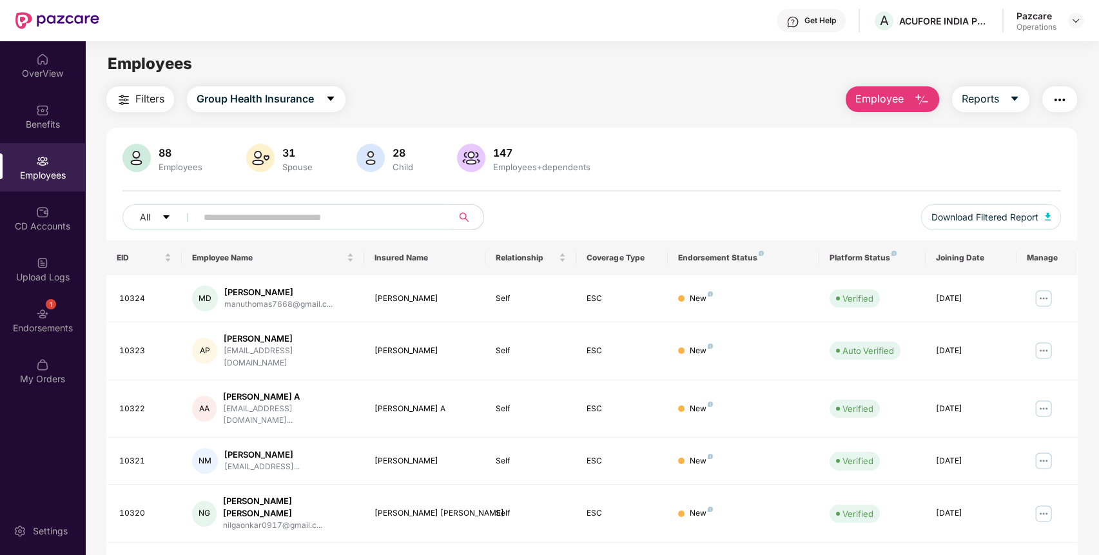
click at [286, 213] on input "text" at bounding box center [319, 217] width 231 height 19
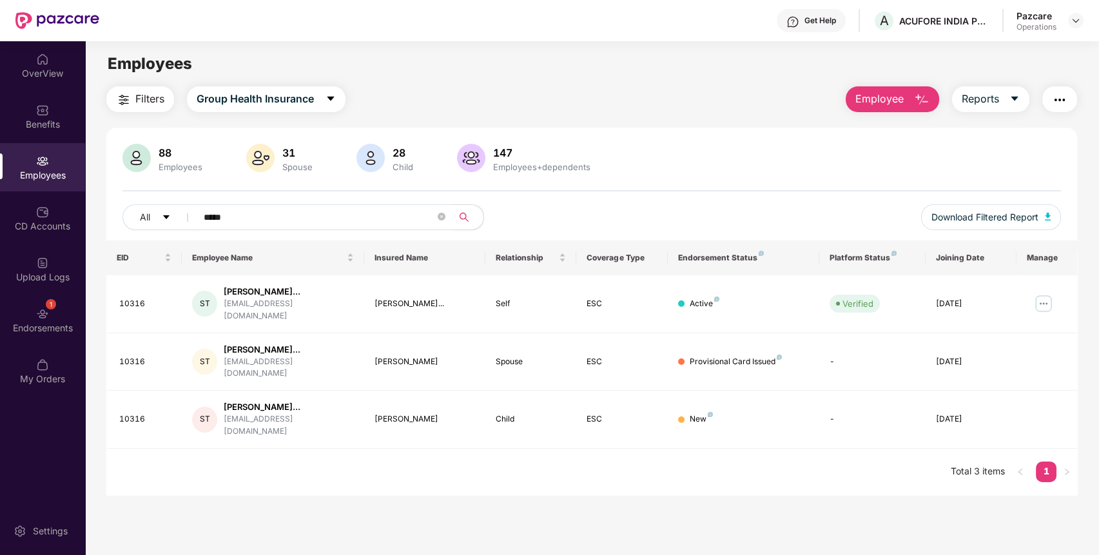
type input "*****"
click at [941, 19] on div "ACUFORE INDIA PRIVATE LIMITED" at bounding box center [944, 21] width 90 height 12
copy div "ACUFORE INDIA PRIVATE LIMITED"
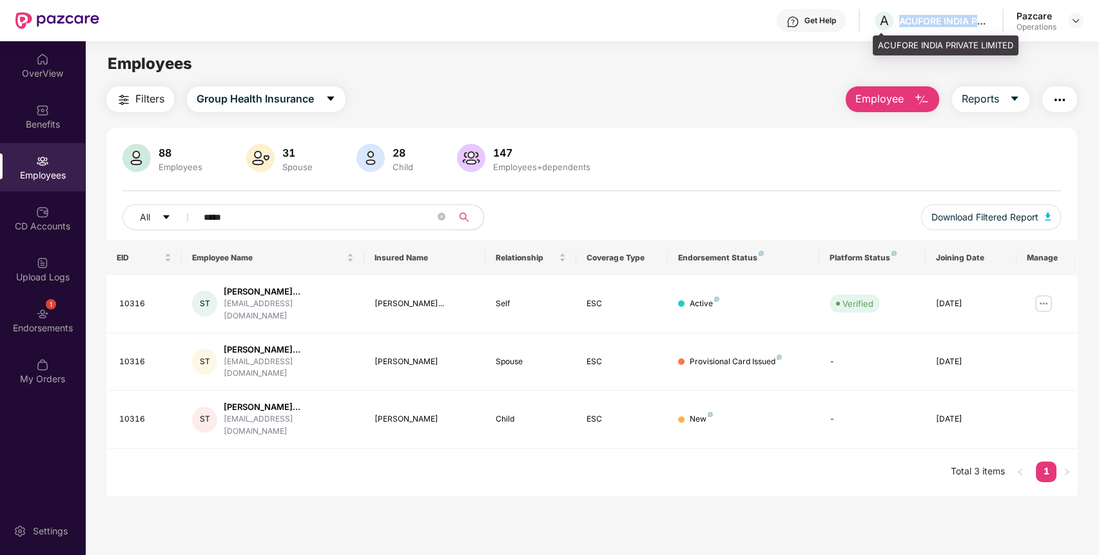
click at [941, 19] on div "ACUFORE INDIA PRIVATE LIMITED" at bounding box center [944, 21] width 90 height 12
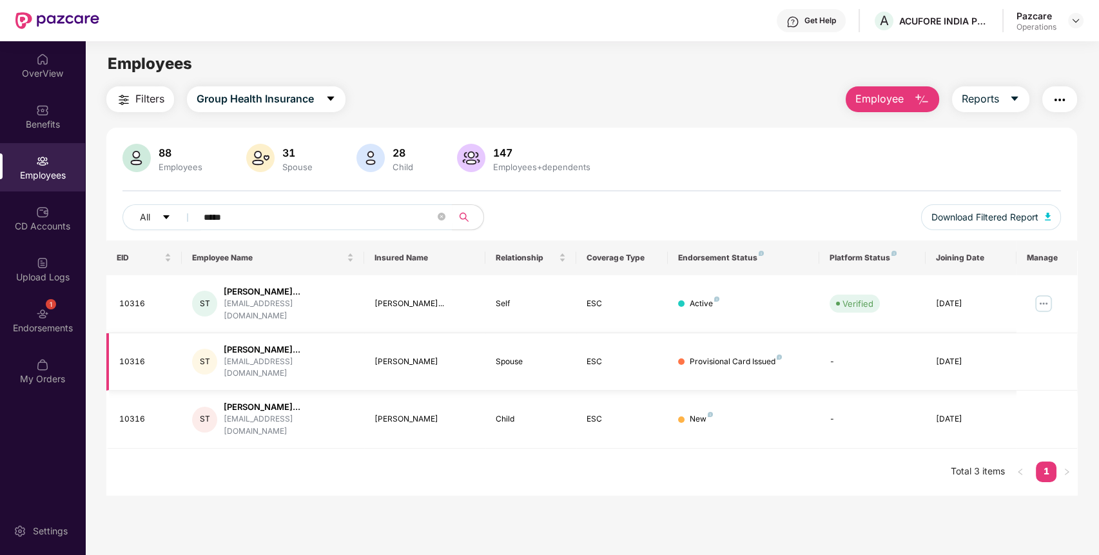
click at [137, 356] on div "10316" at bounding box center [145, 362] width 53 height 12
copy div "10316"
click at [397, 356] on div "[PERSON_NAME]" at bounding box center [424, 362] width 101 height 12
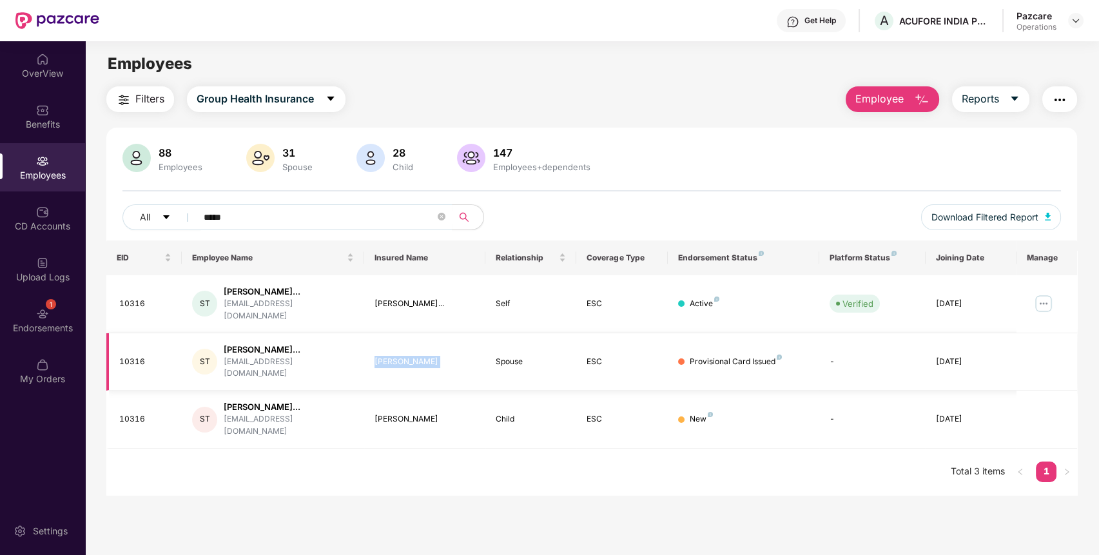
click at [397, 356] on div "[PERSON_NAME]" at bounding box center [424, 362] width 101 height 12
copy div "[PERSON_NAME]"
click at [503, 356] on div "Spouse" at bounding box center [531, 362] width 70 height 12
copy div "Spouse"
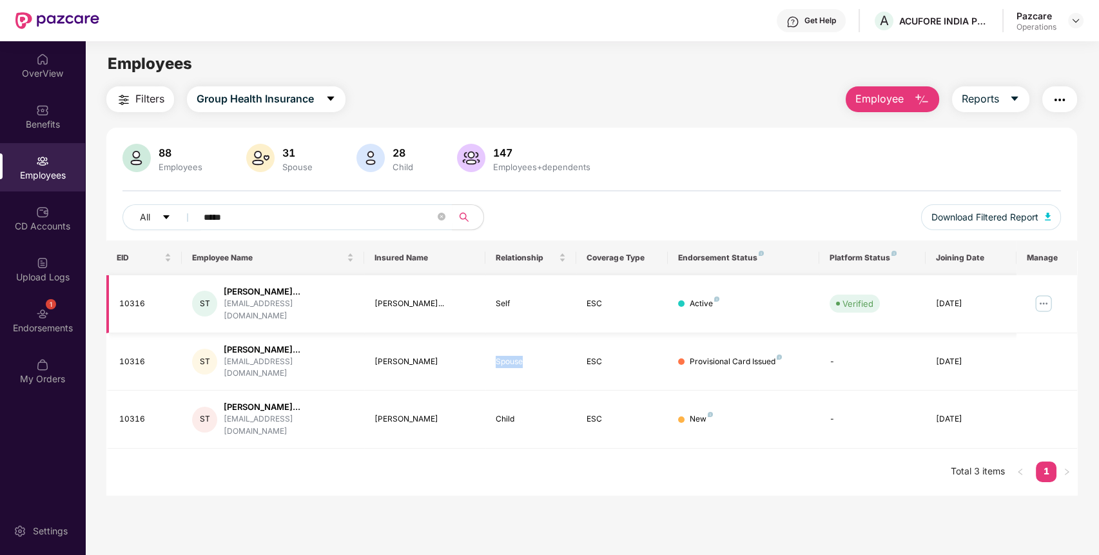
click at [1041, 293] on img at bounding box center [1043, 303] width 21 height 21
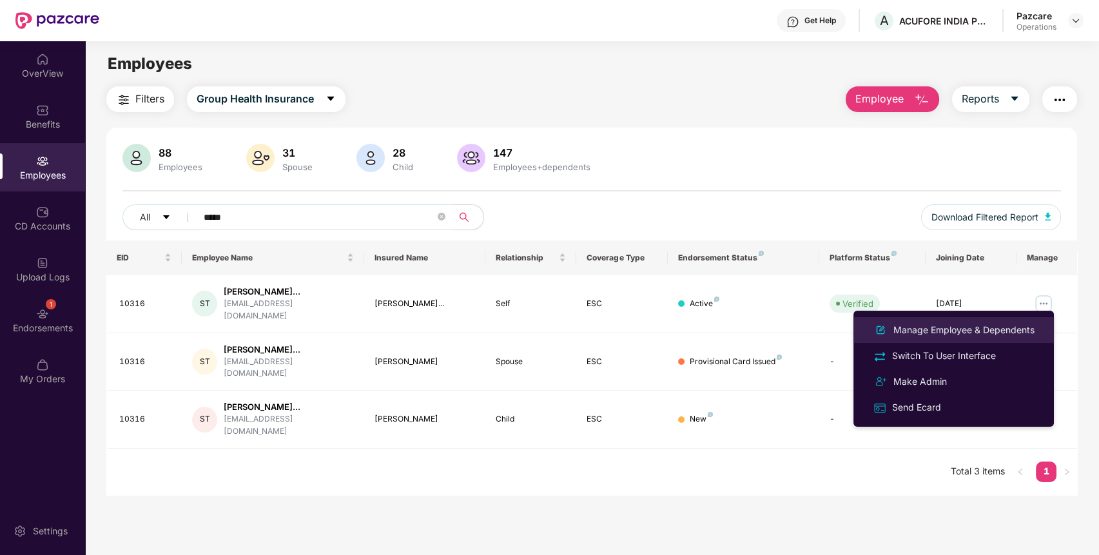
click at [941, 337] on div "Manage Employee & Dependents" at bounding box center [953, 329] width 167 height 15
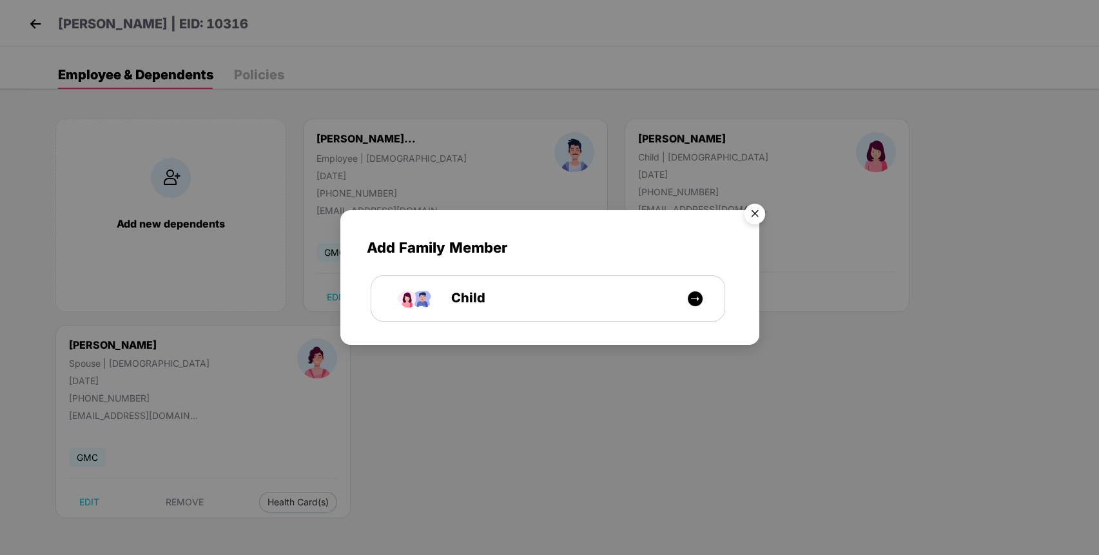
click at [759, 212] on img "Close" at bounding box center [755, 216] width 36 height 36
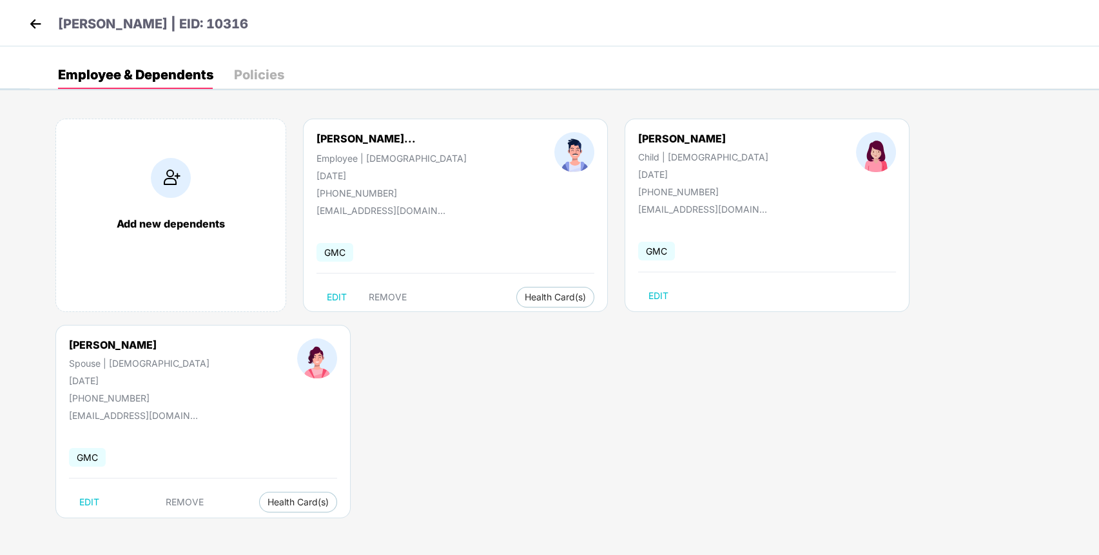
click at [33, 24] on img at bounding box center [35, 23] width 19 height 19
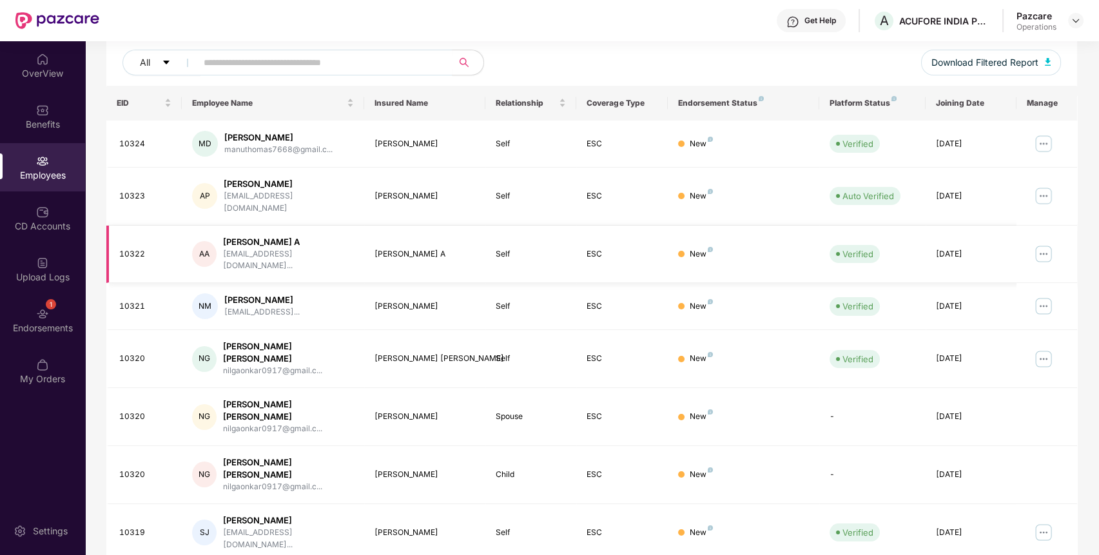
scroll to position [236, 0]
